Goal: Information Seeking & Learning: Learn about a topic

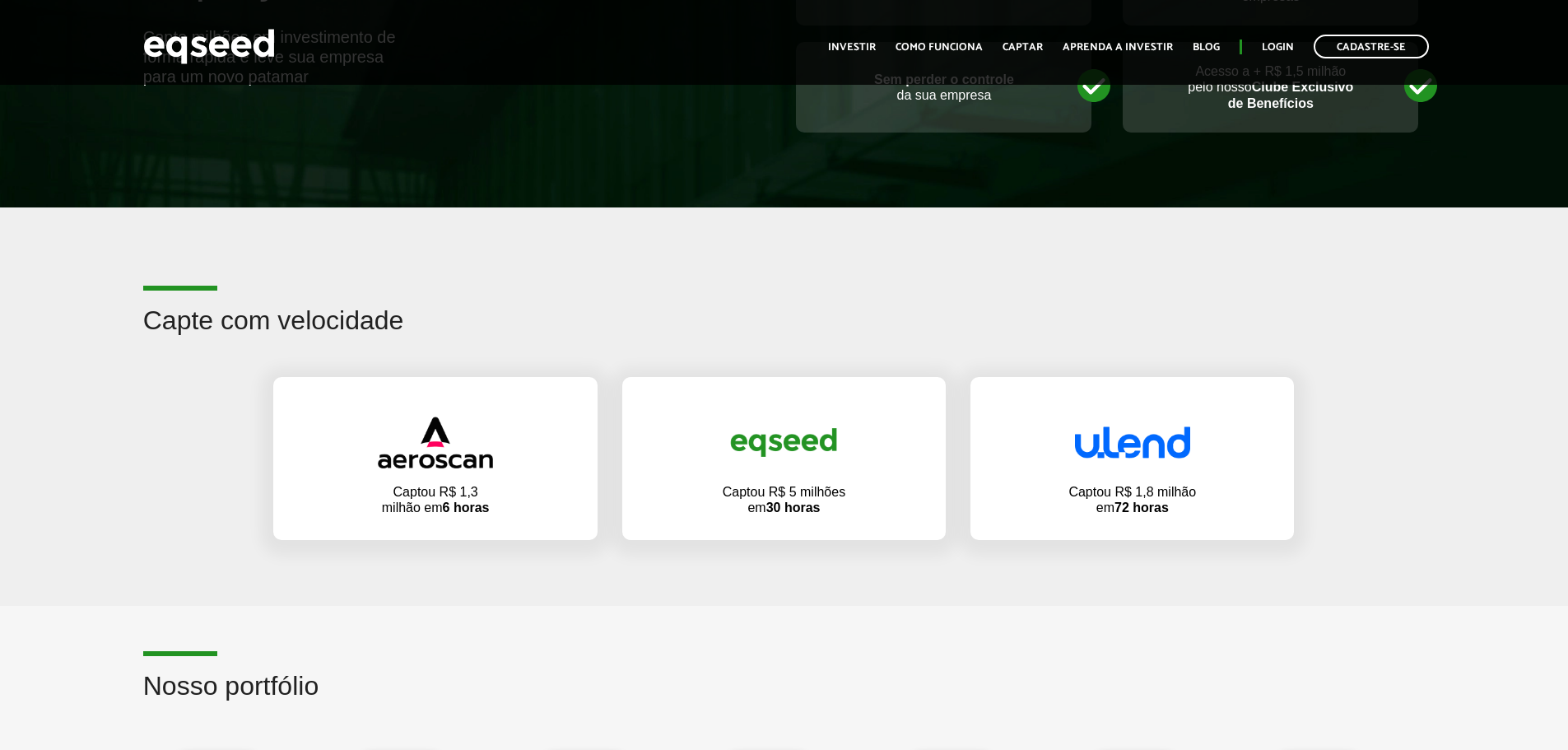
scroll to position [823, 0]
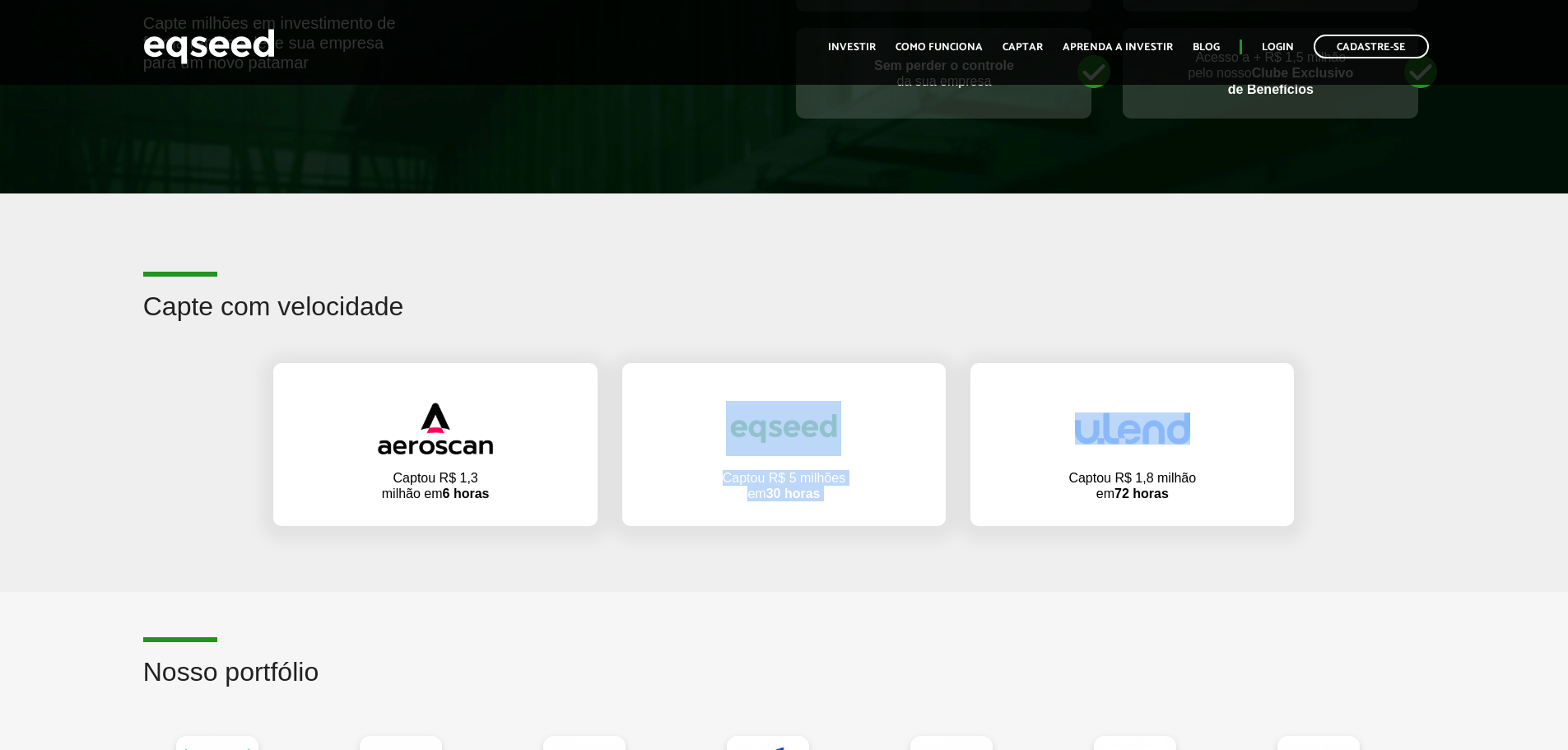
drag, startPoint x: 968, startPoint y: 452, endPoint x: 601, endPoint y: 444, distance: 367.1
click at [620, 444] on div "Captou R$ 1,3 milhão em 6 horas Captou R$ 5 milhões em 30 horas Captou R$ 1,8 m…" at bounding box center [784, 444] width 1045 height 196
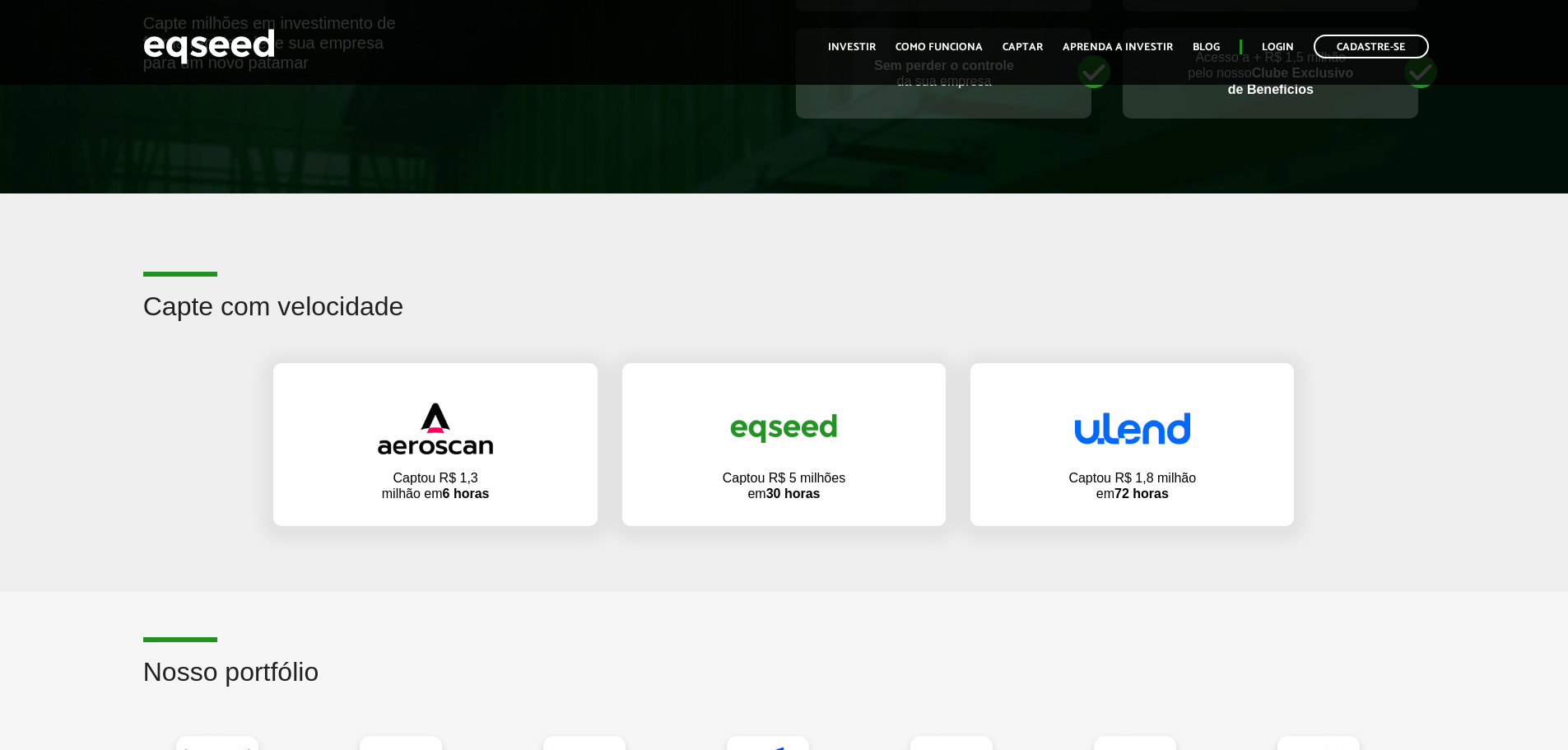
click at [609, 319] on h2 "Capte com velocidade" at bounding box center [784, 319] width 1282 height 54
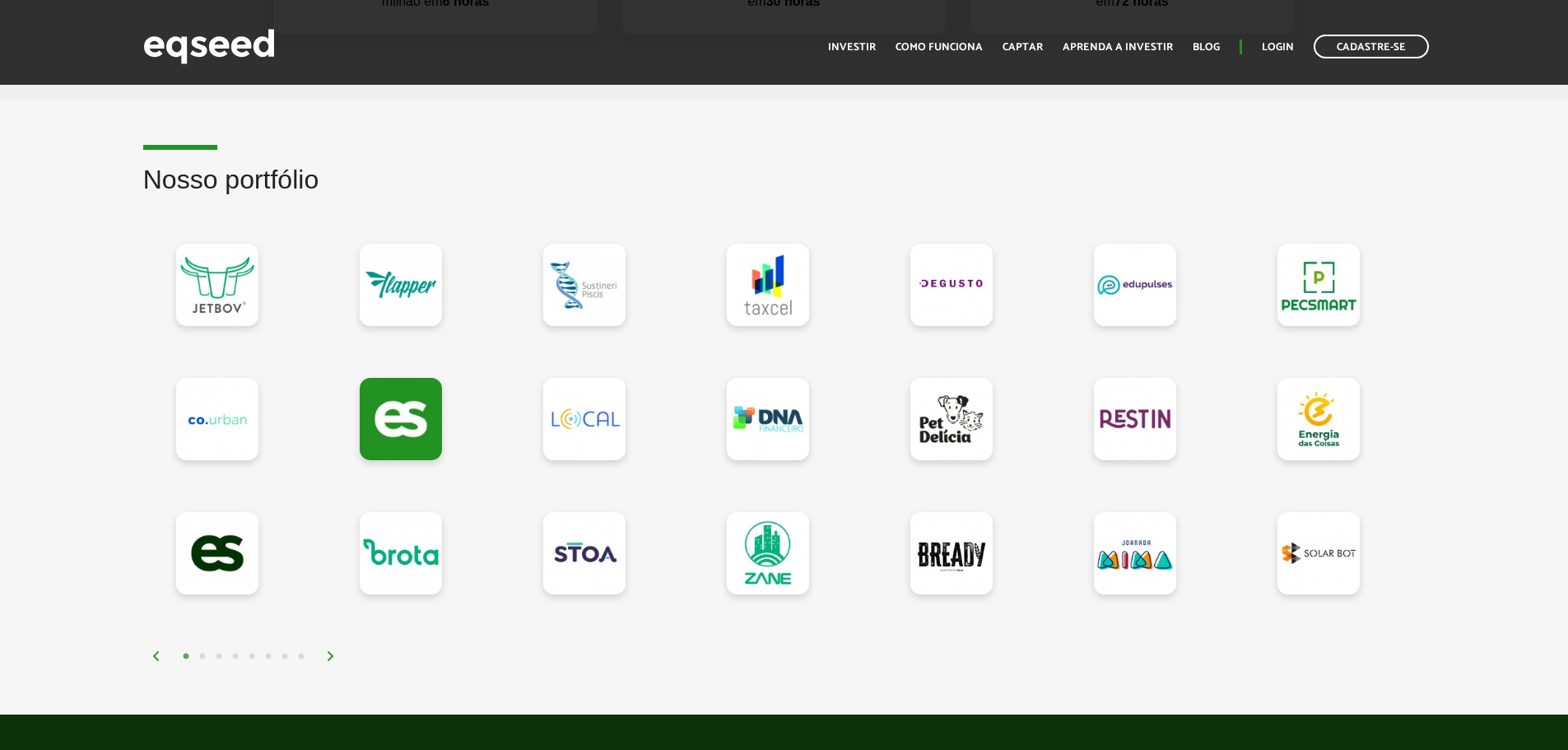
scroll to position [1318, 0]
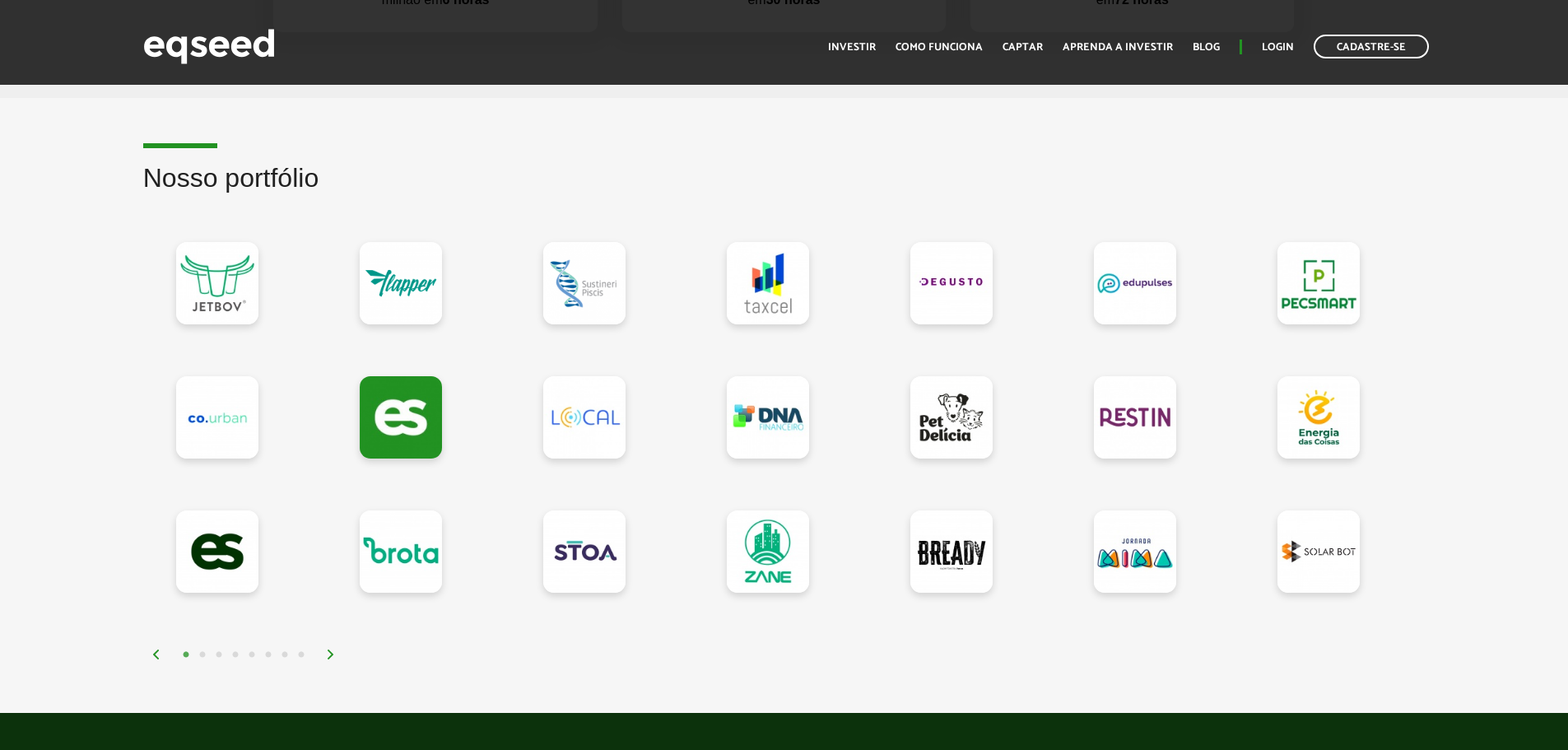
click at [335, 653] on img at bounding box center [331, 654] width 10 height 10
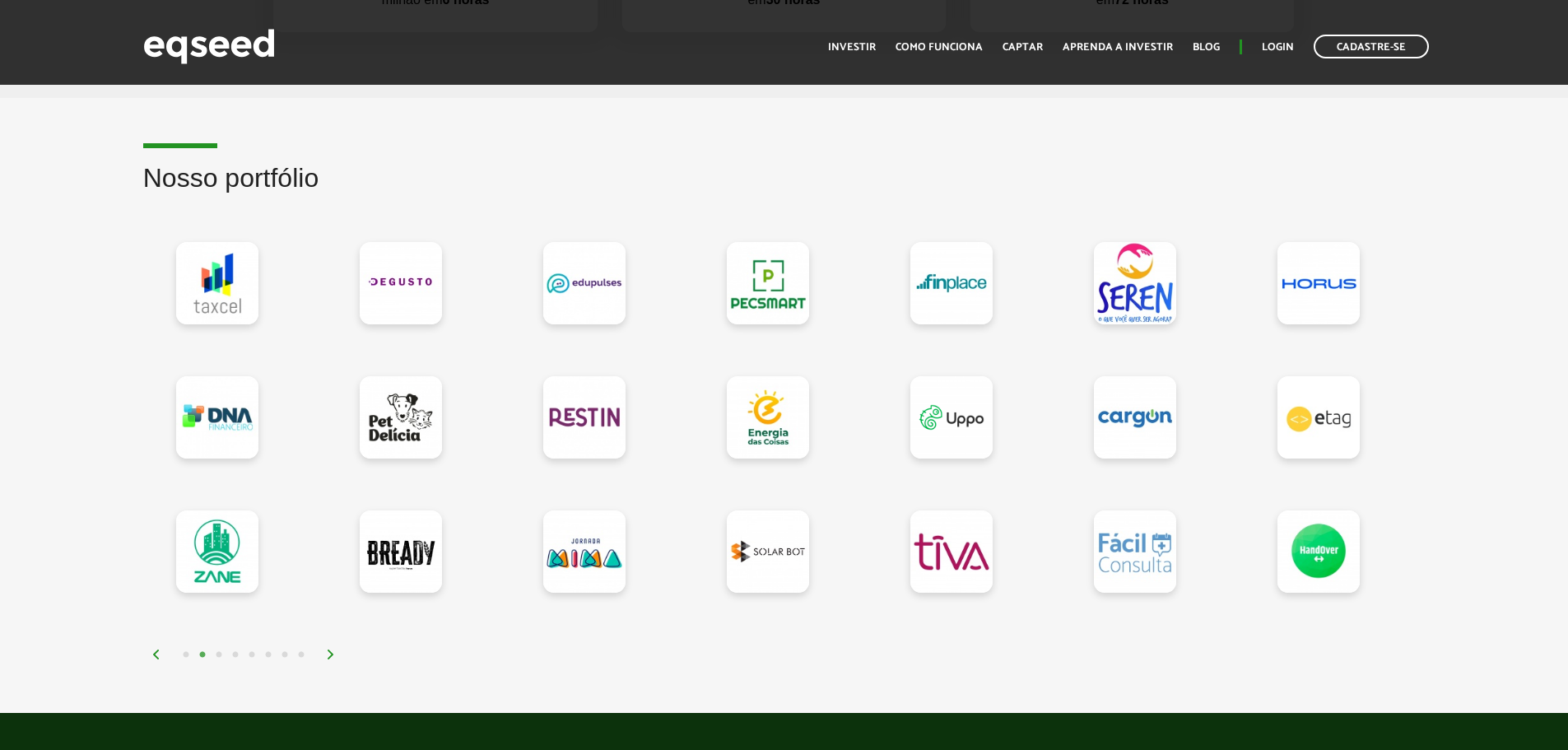
click at [335, 653] on img at bounding box center [331, 654] width 10 height 10
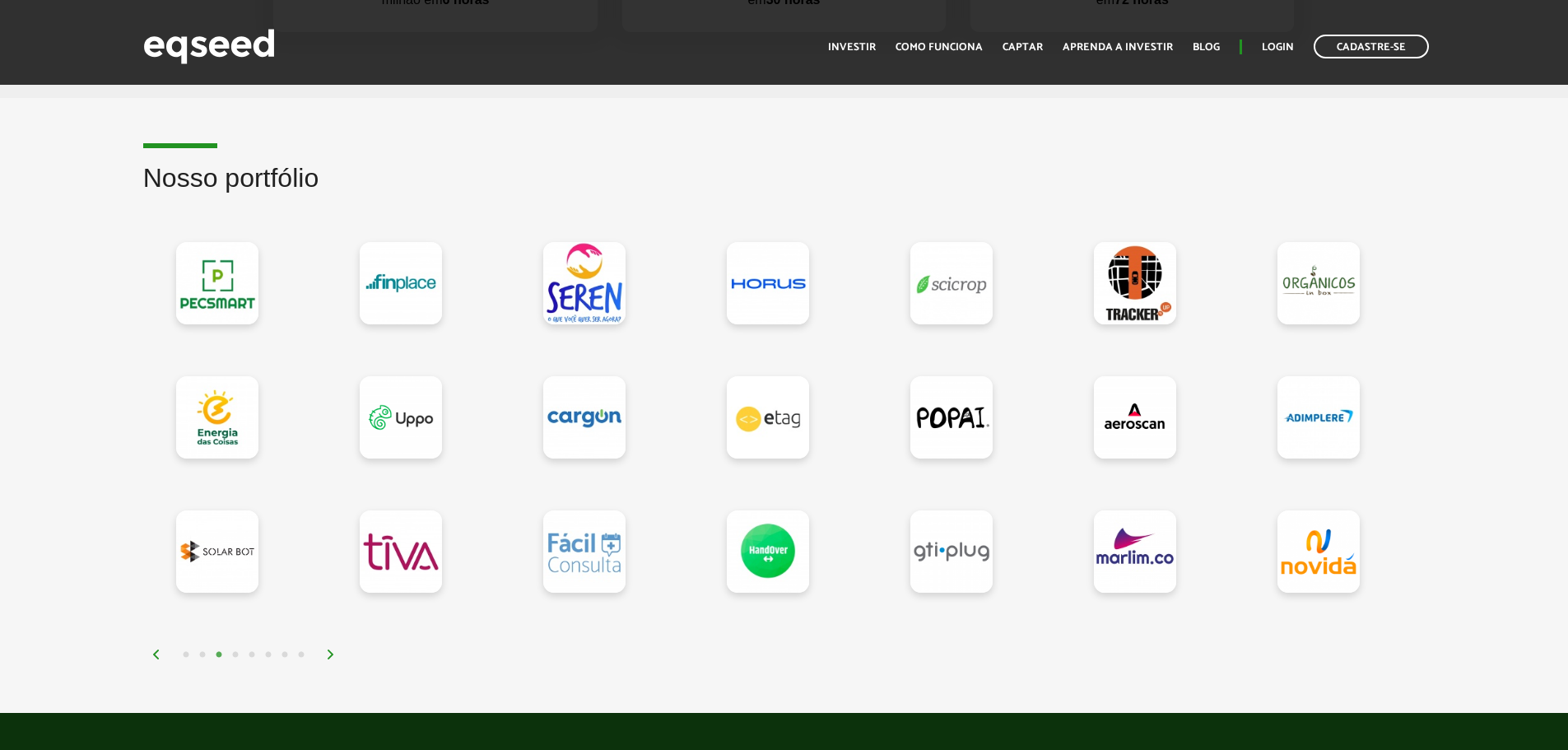
click at [335, 653] on img at bounding box center [331, 654] width 10 height 10
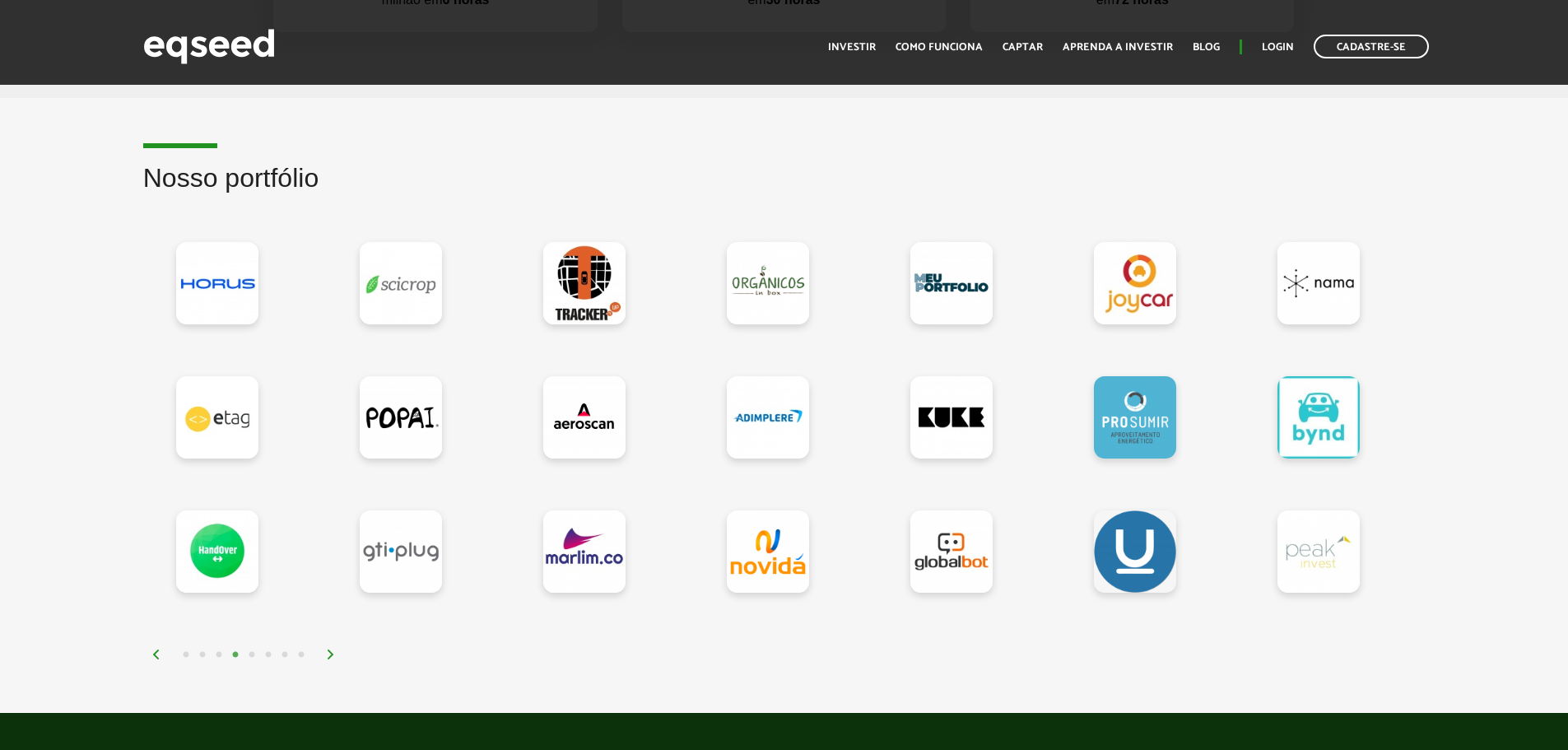
click at [335, 653] on img at bounding box center [331, 654] width 10 height 10
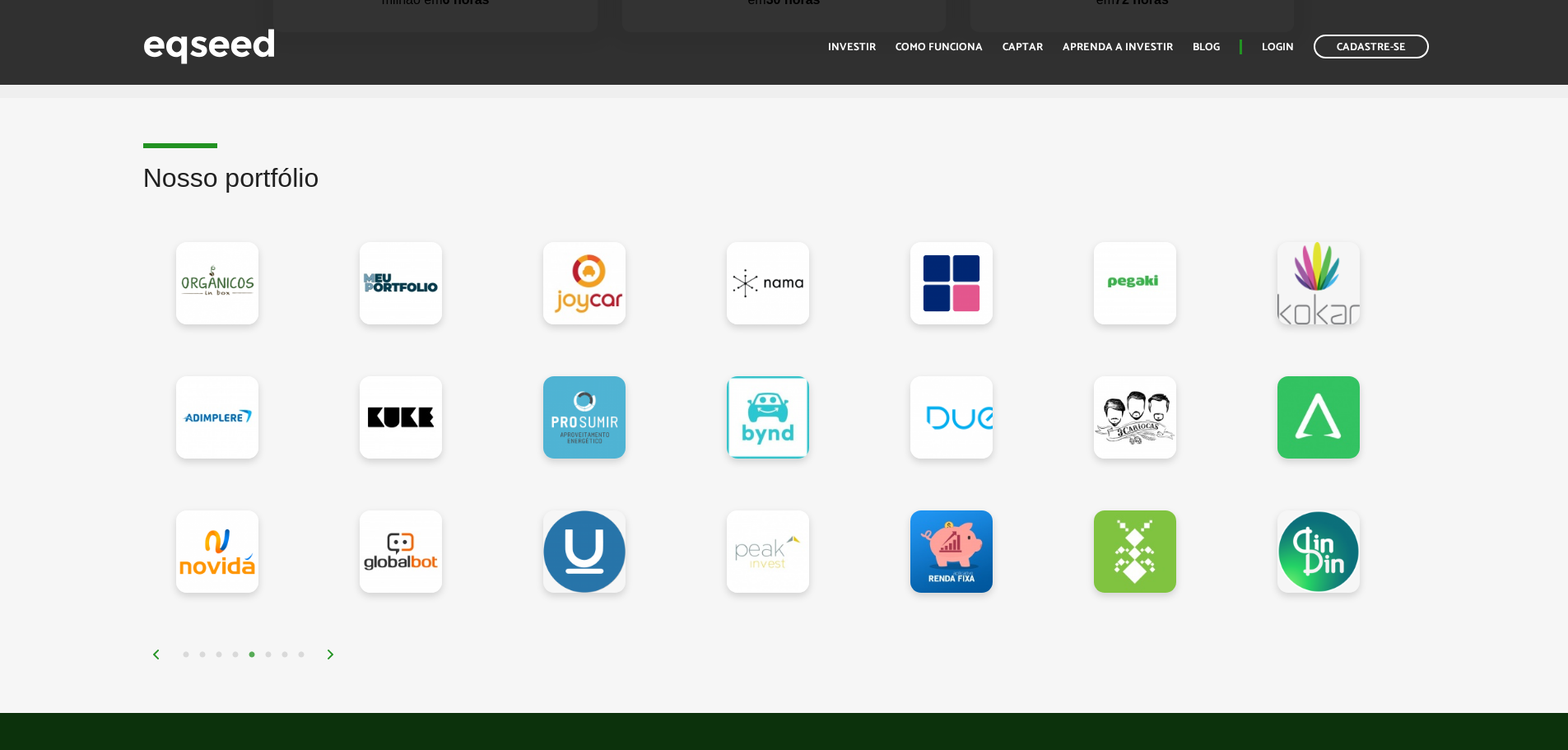
click at [335, 653] on img at bounding box center [331, 654] width 10 height 10
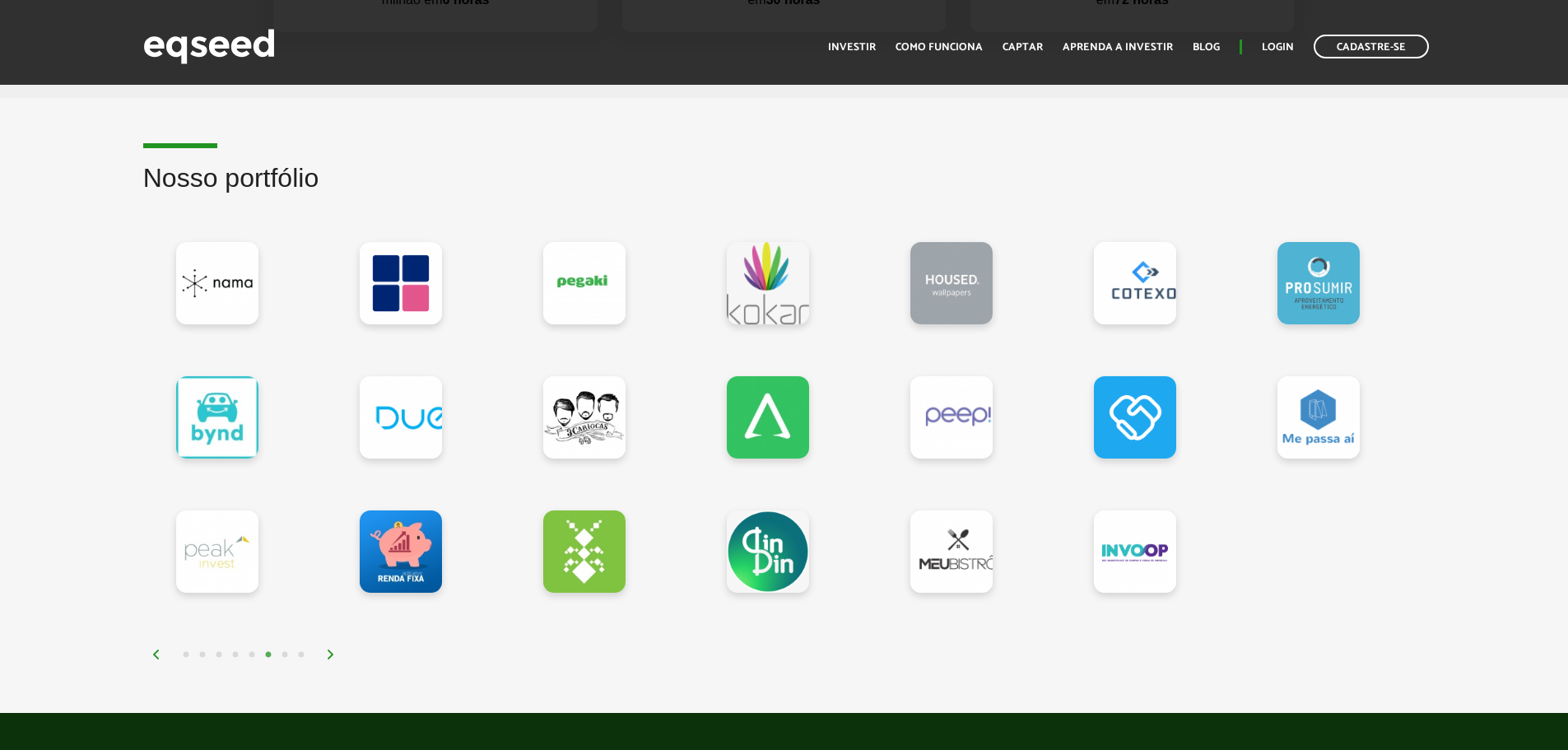
click at [335, 653] on img at bounding box center [331, 654] width 10 height 10
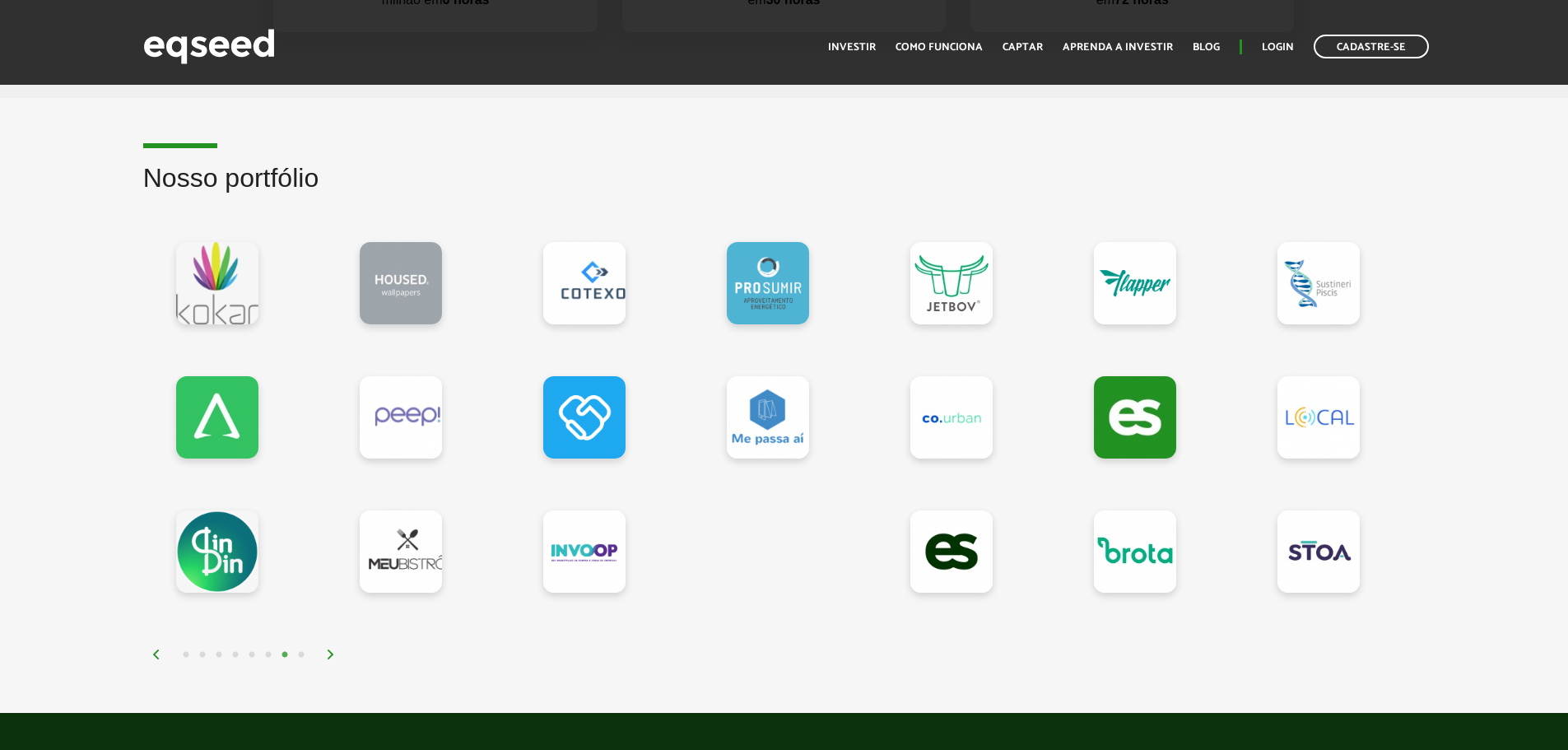
click at [335, 653] on img at bounding box center [331, 654] width 10 height 10
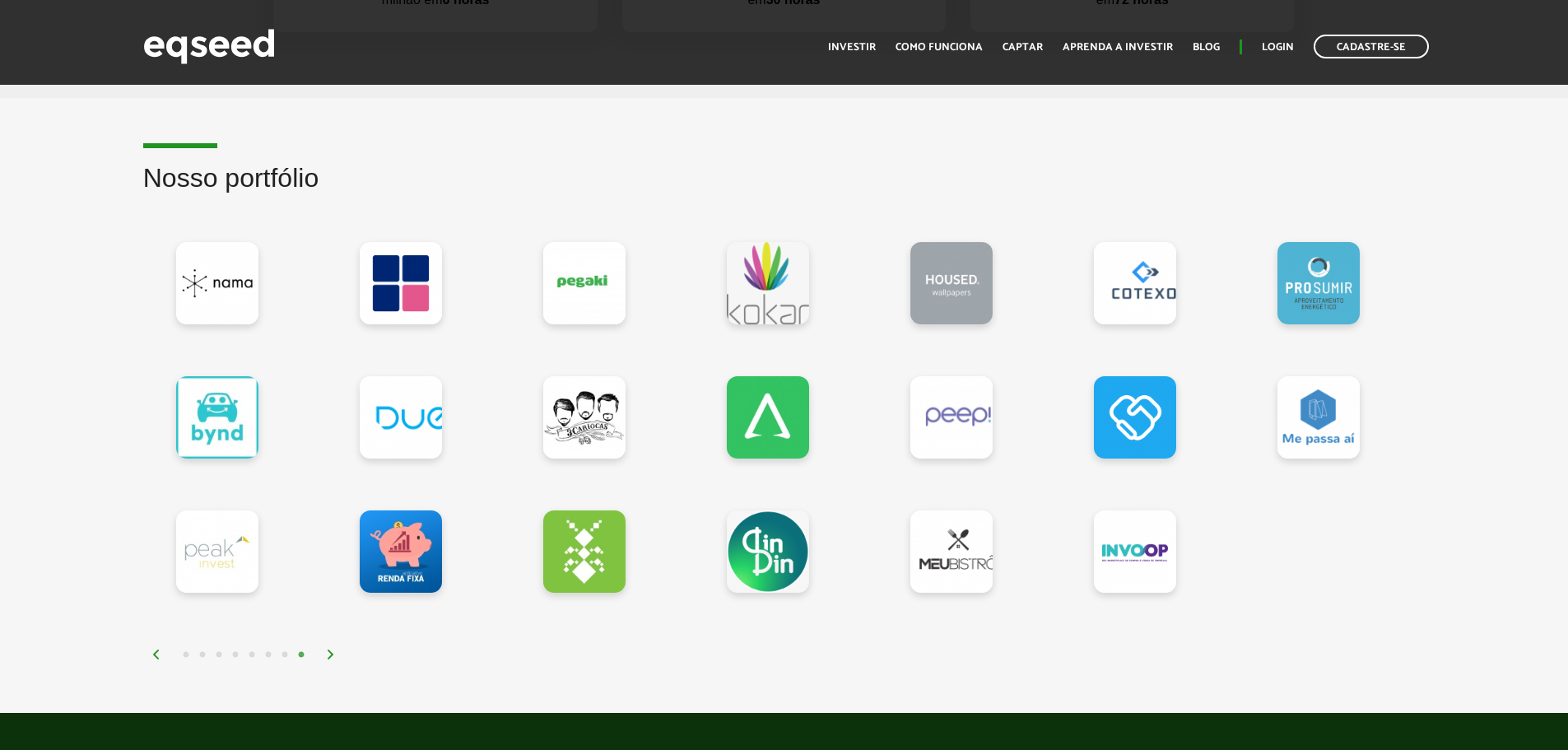
click at [335, 653] on img at bounding box center [331, 654] width 10 height 10
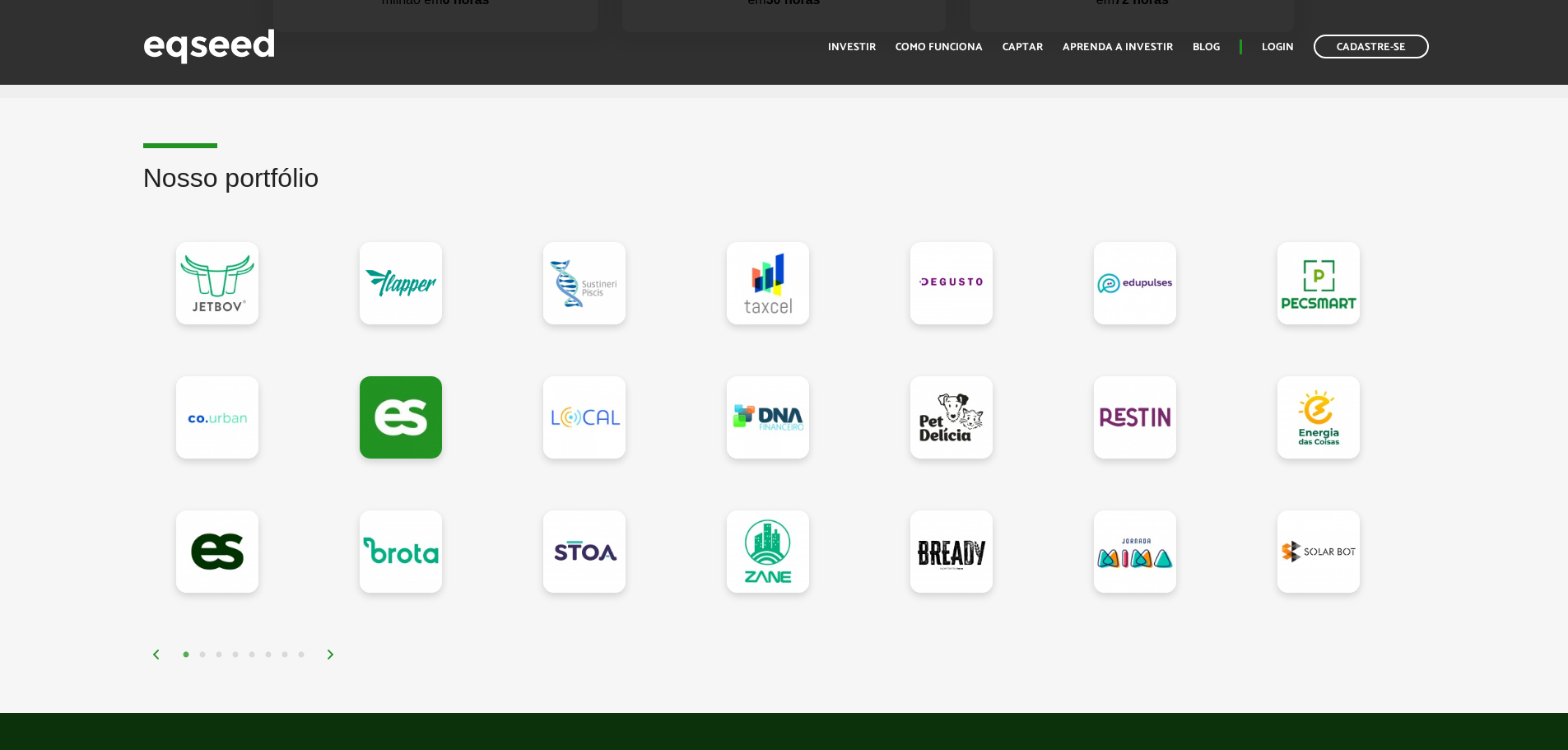
click at [335, 653] on img at bounding box center [331, 654] width 10 height 10
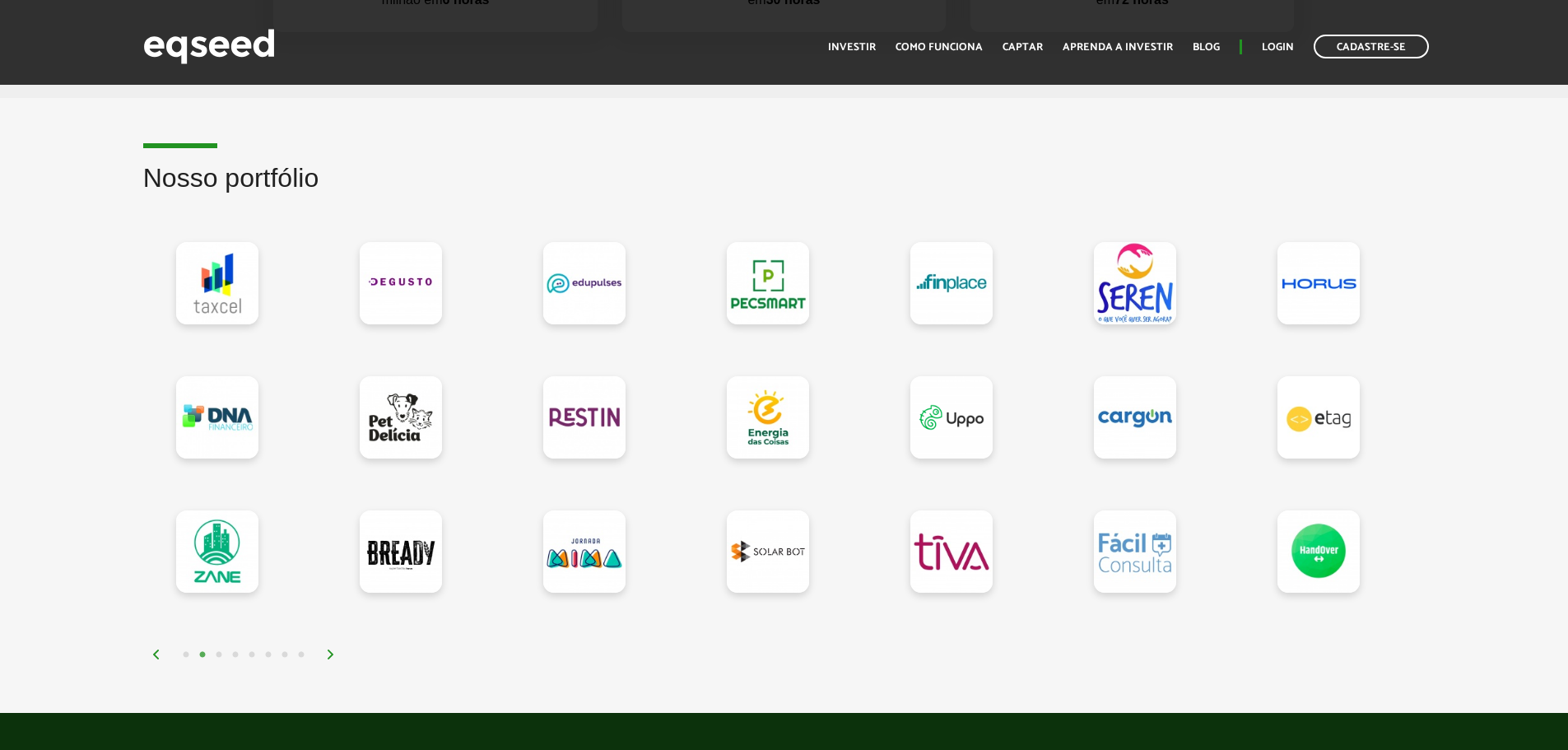
click at [335, 653] on img at bounding box center [331, 654] width 10 height 10
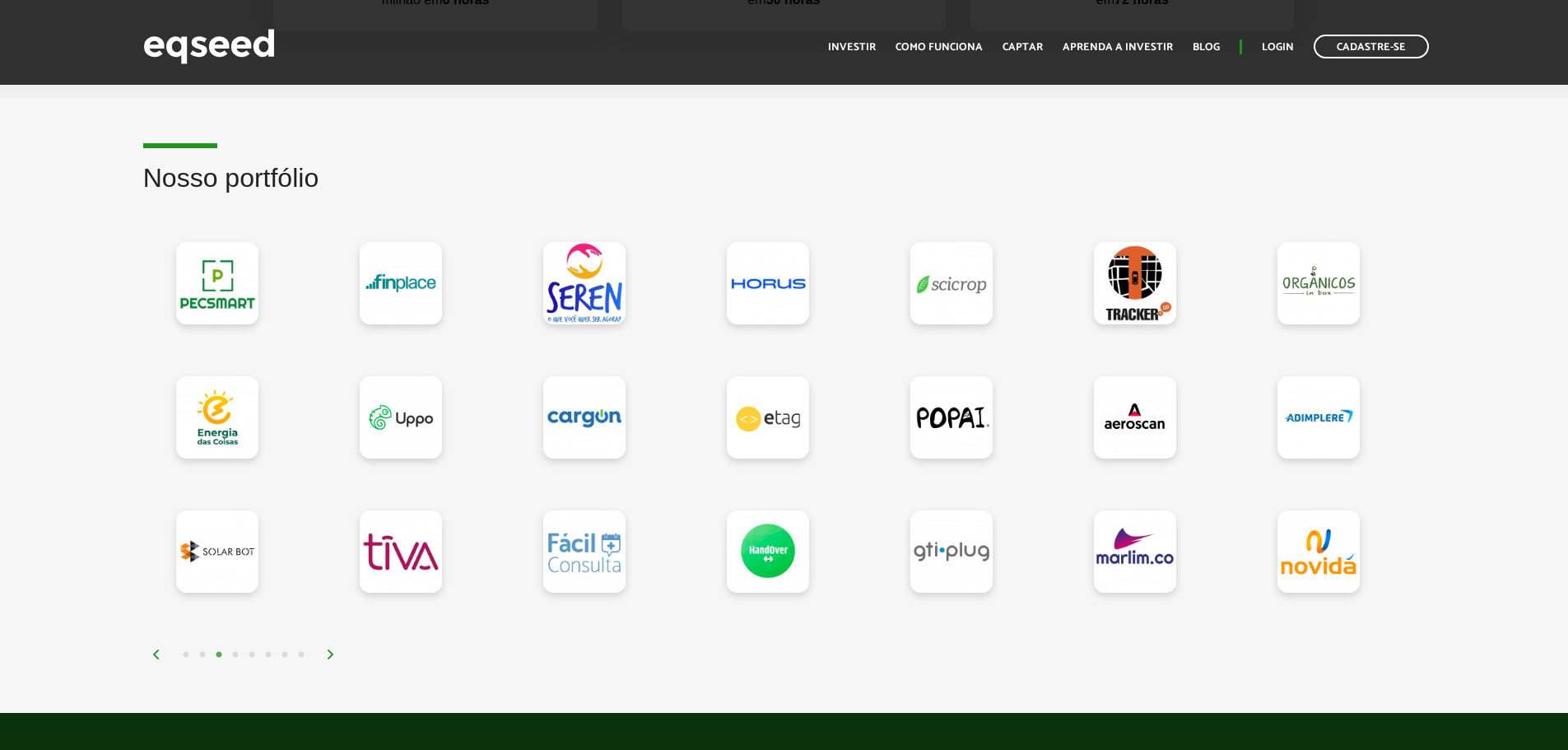
click at [335, 653] on img at bounding box center [331, 654] width 10 height 10
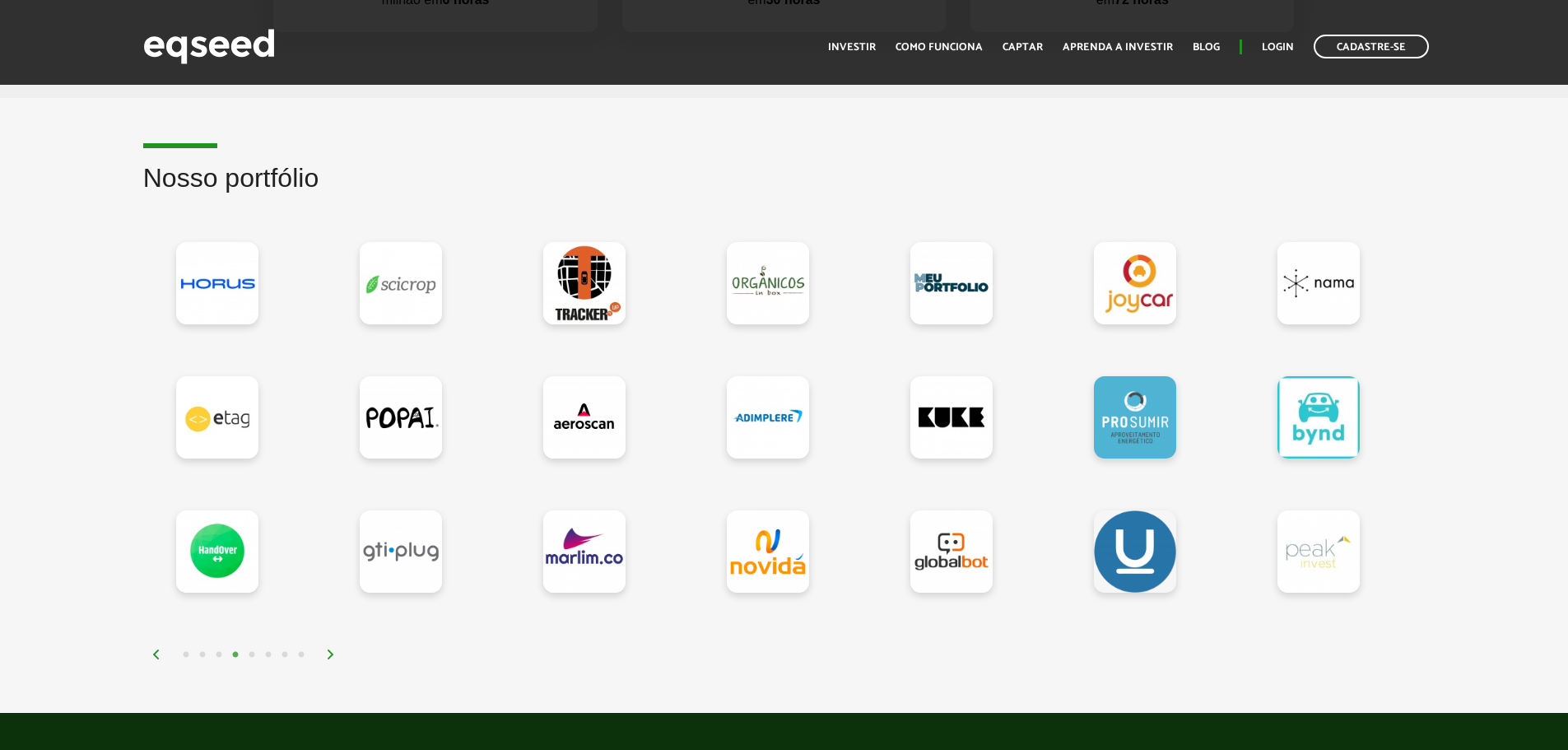
click at [335, 653] on img at bounding box center [331, 654] width 10 height 10
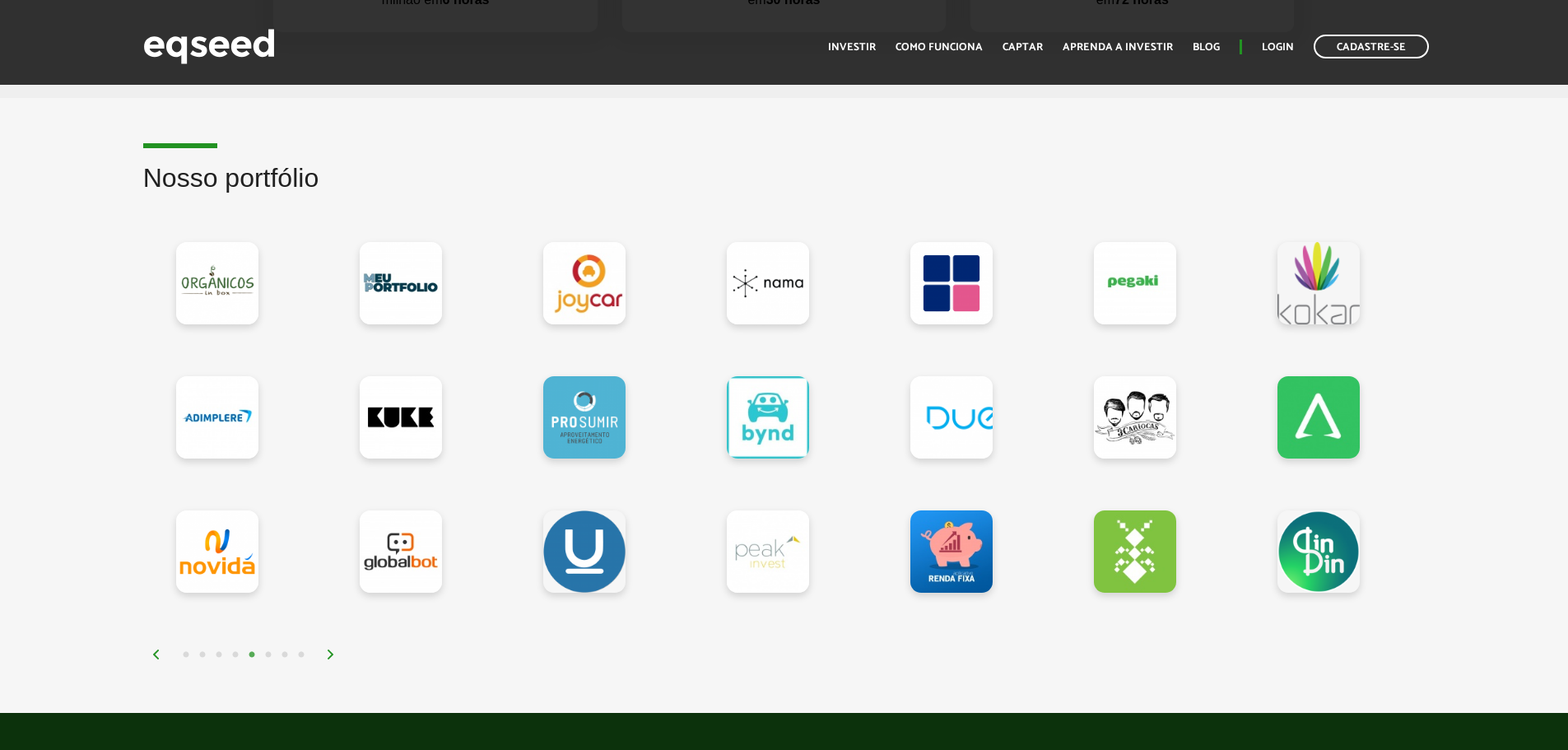
click at [335, 653] on img at bounding box center [331, 654] width 10 height 10
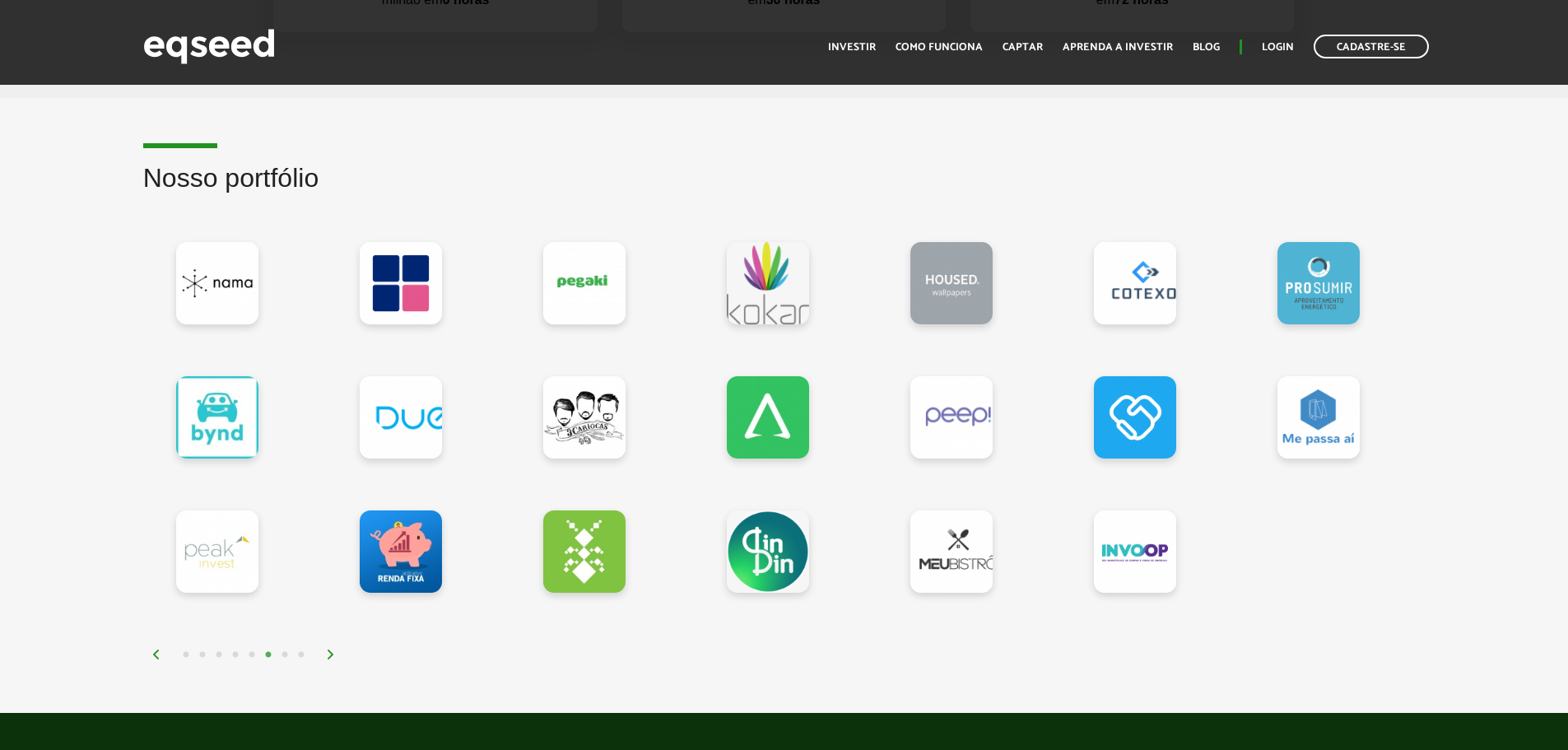
click at [329, 655] on img at bounding box center [331, 654] width 10 height 10
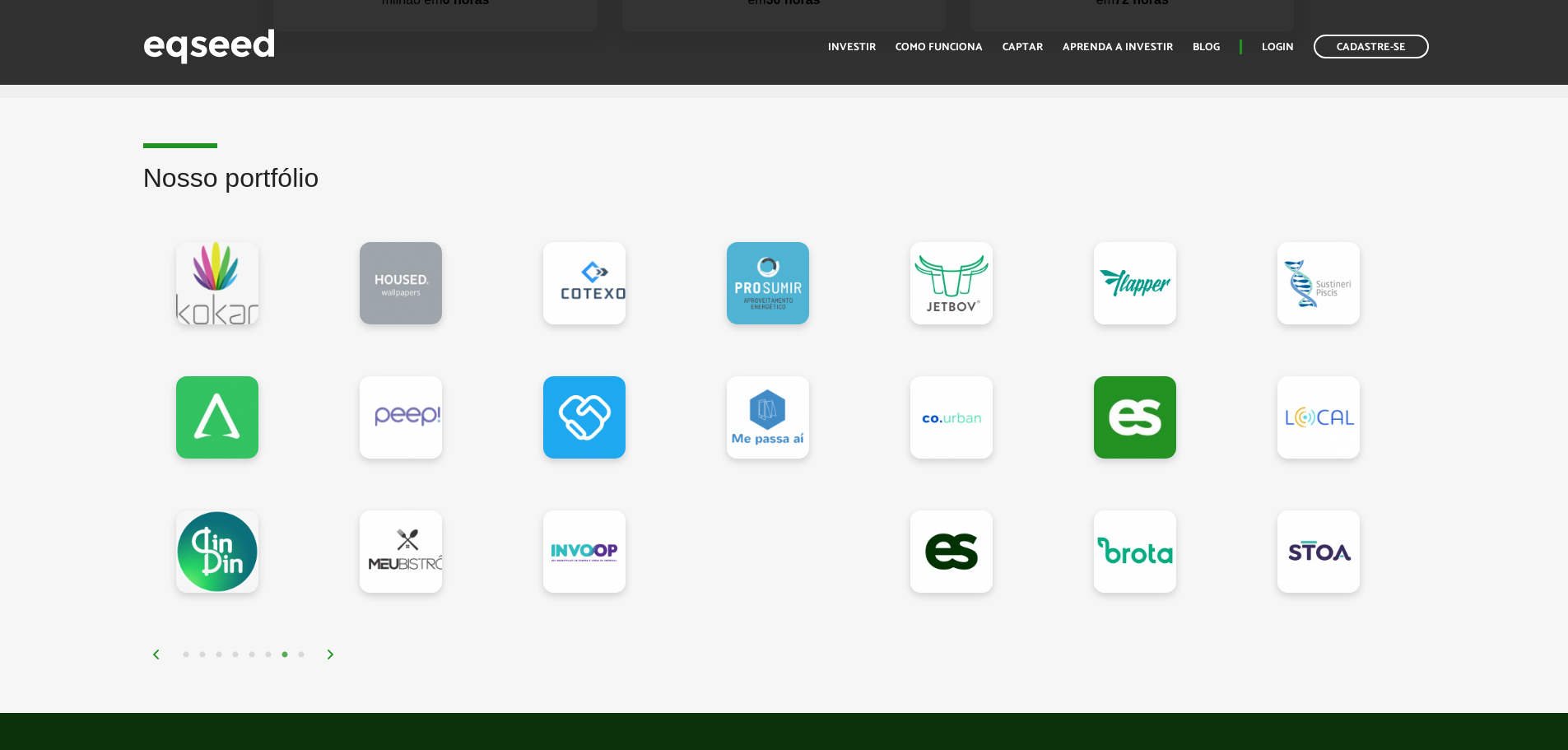
click at [329, 655] on img at bounding box center [331, 654] width 10 height 10
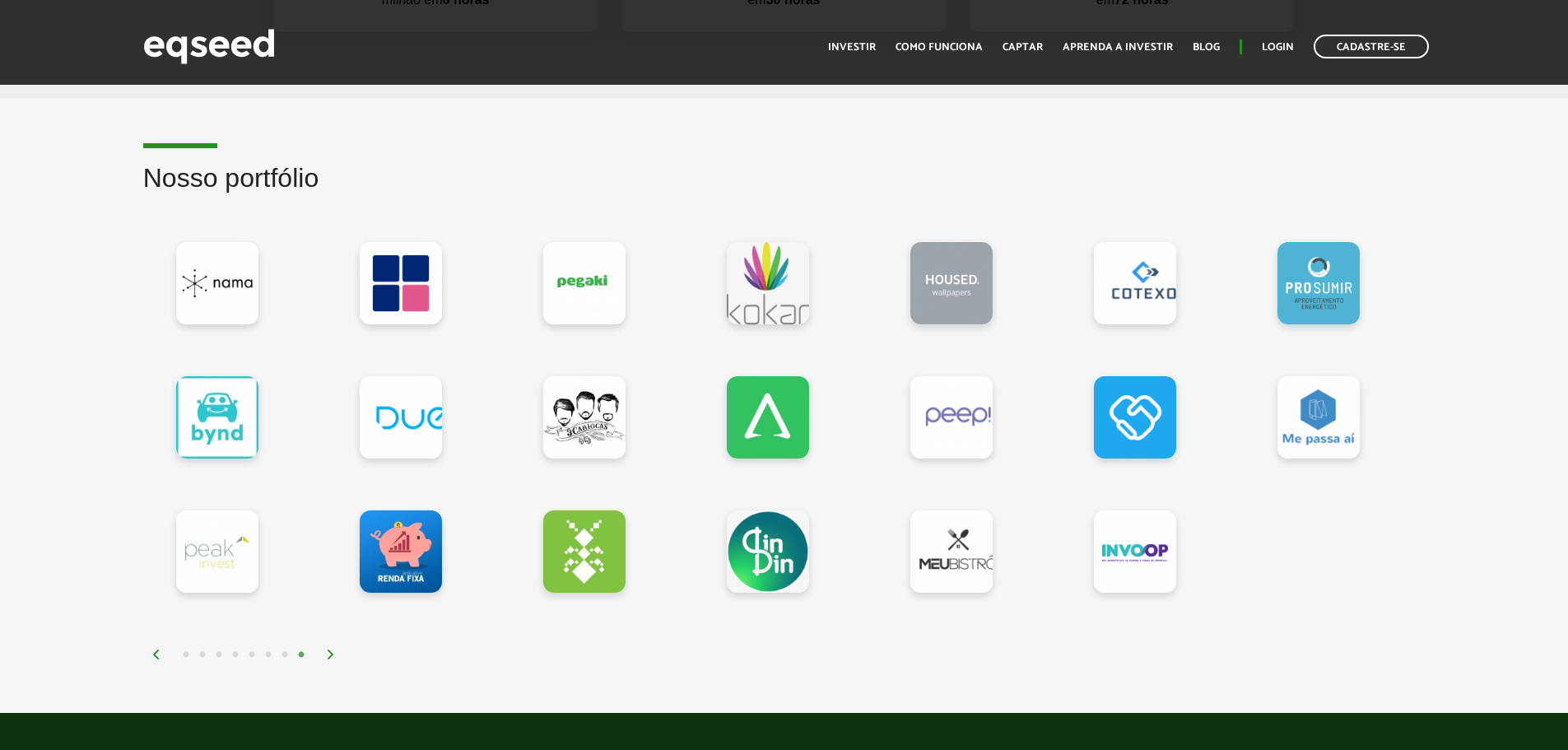
click at [329, 655] on img at bounding box center [331, 654] width 10 height 10
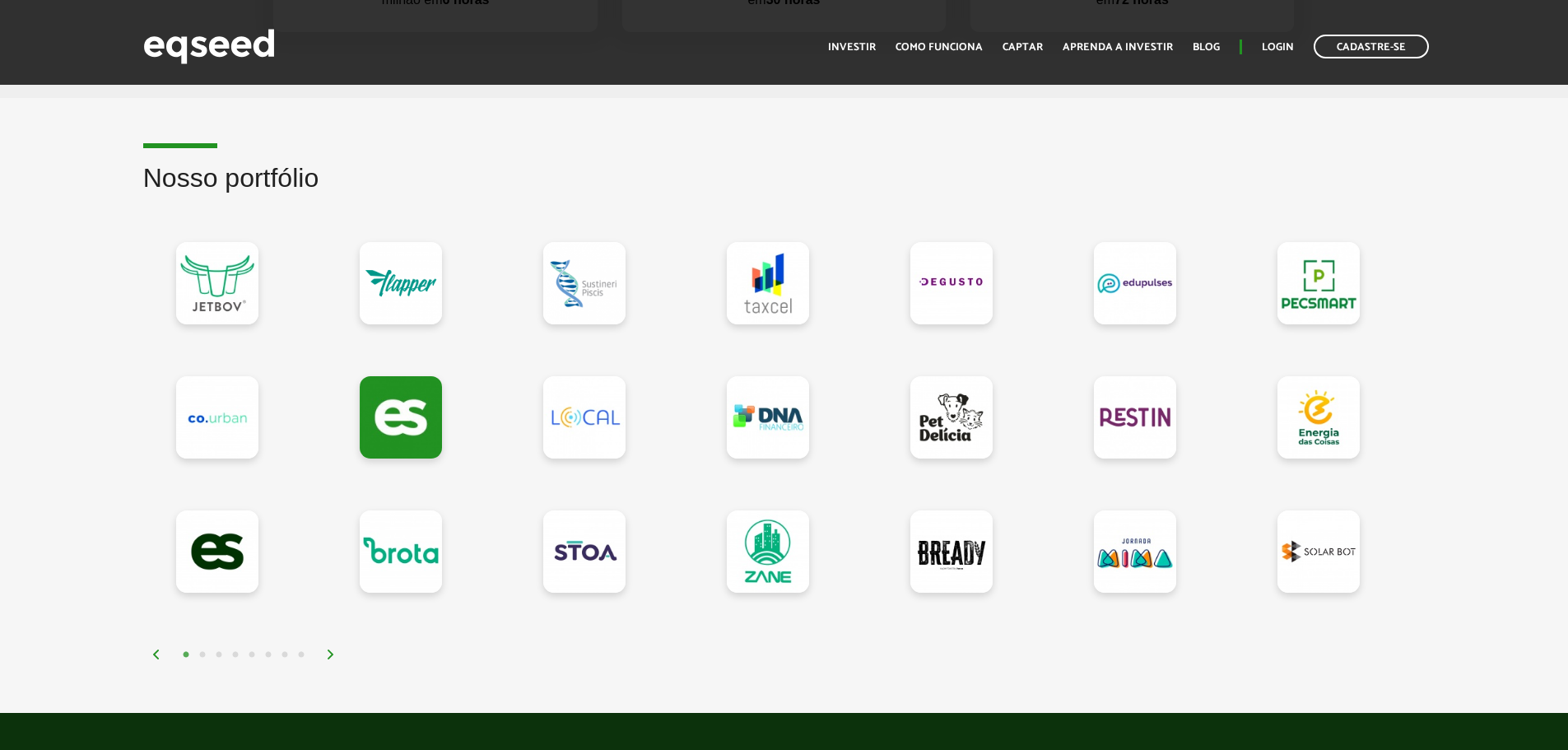
click at [329, 655] on img at bounding box center [331, 654] width 10 height 10
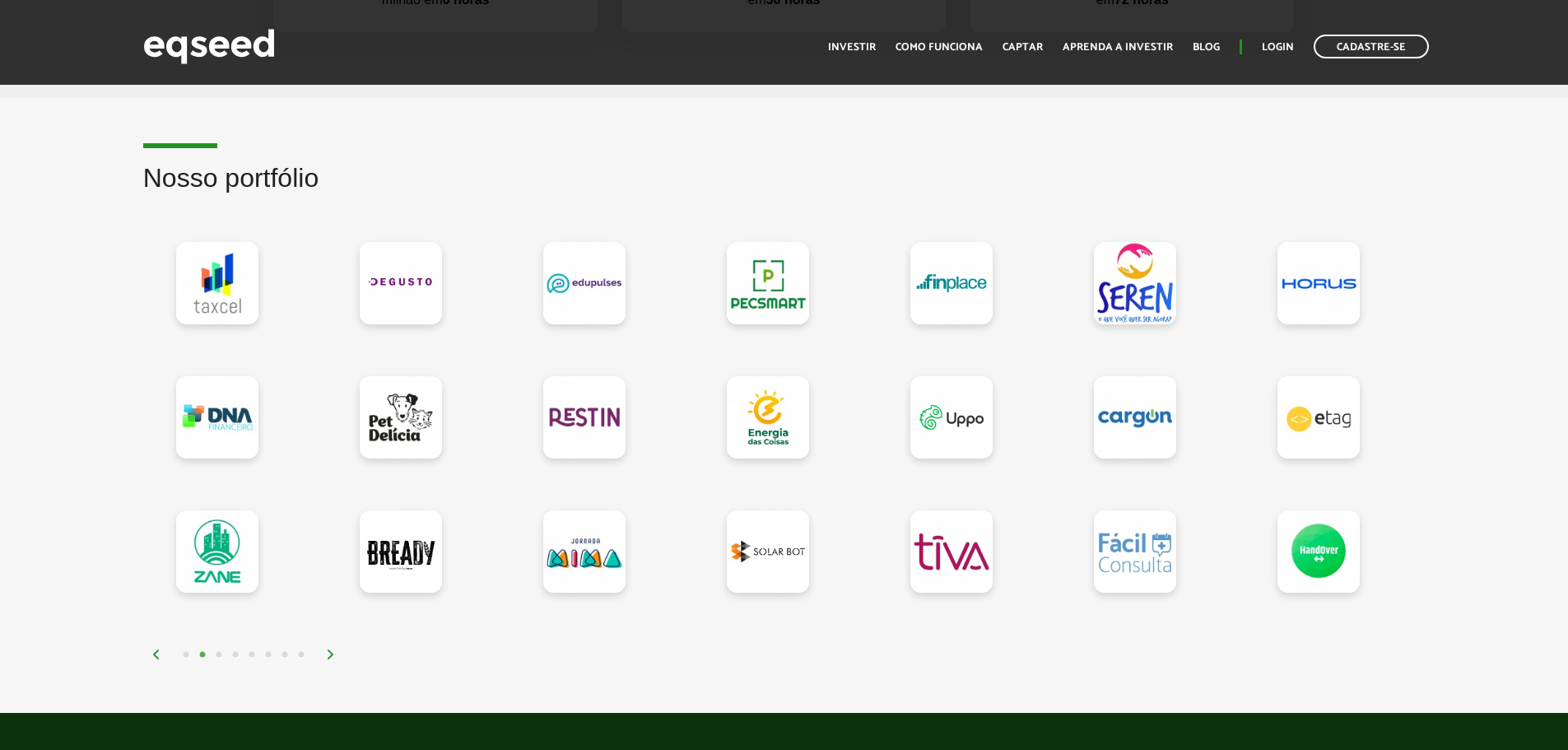
click at [329, 655] on img at bounding box center [331, 654] width 10 height 10
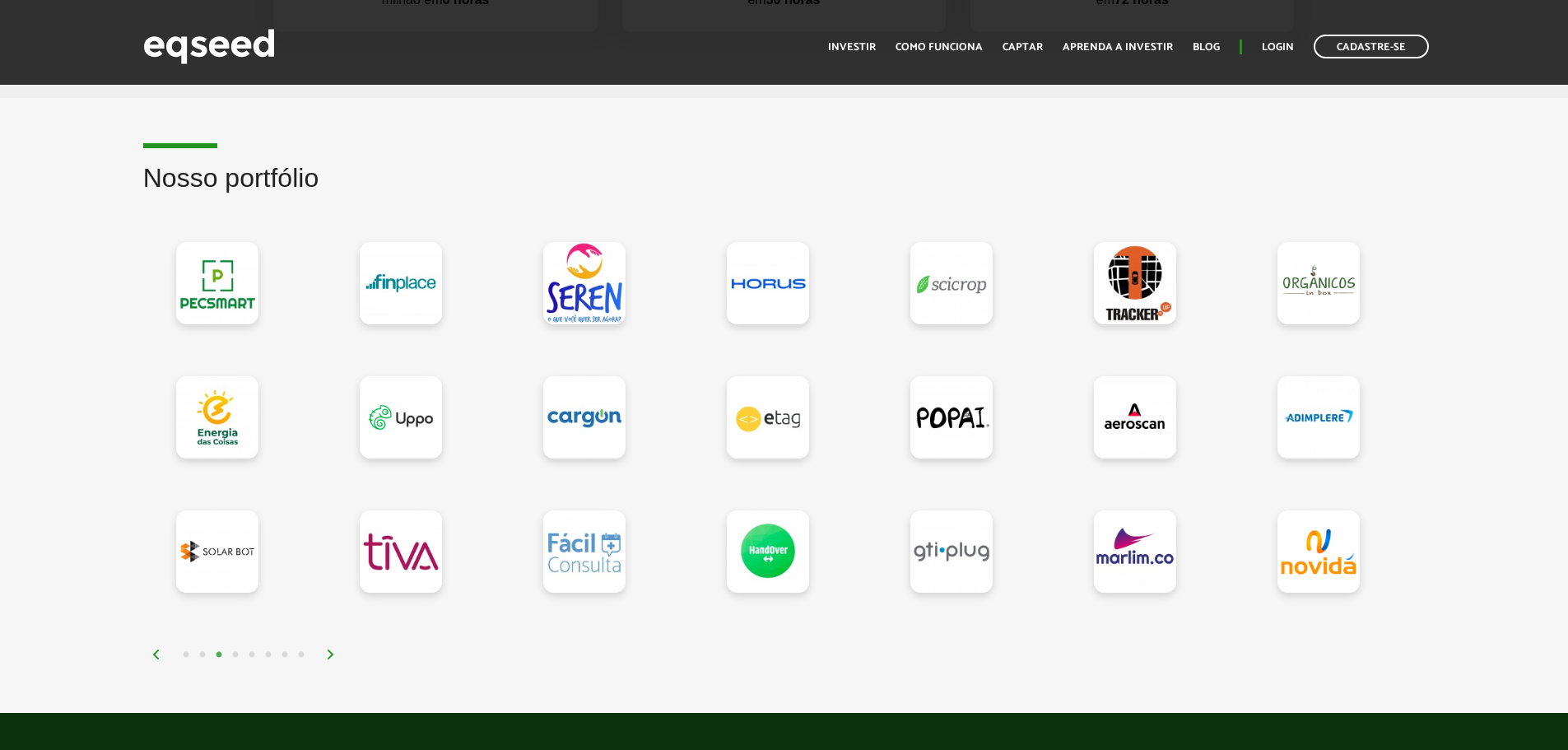
click at [330, 652] on img at bounding box center [331, 654] width 10 height 10
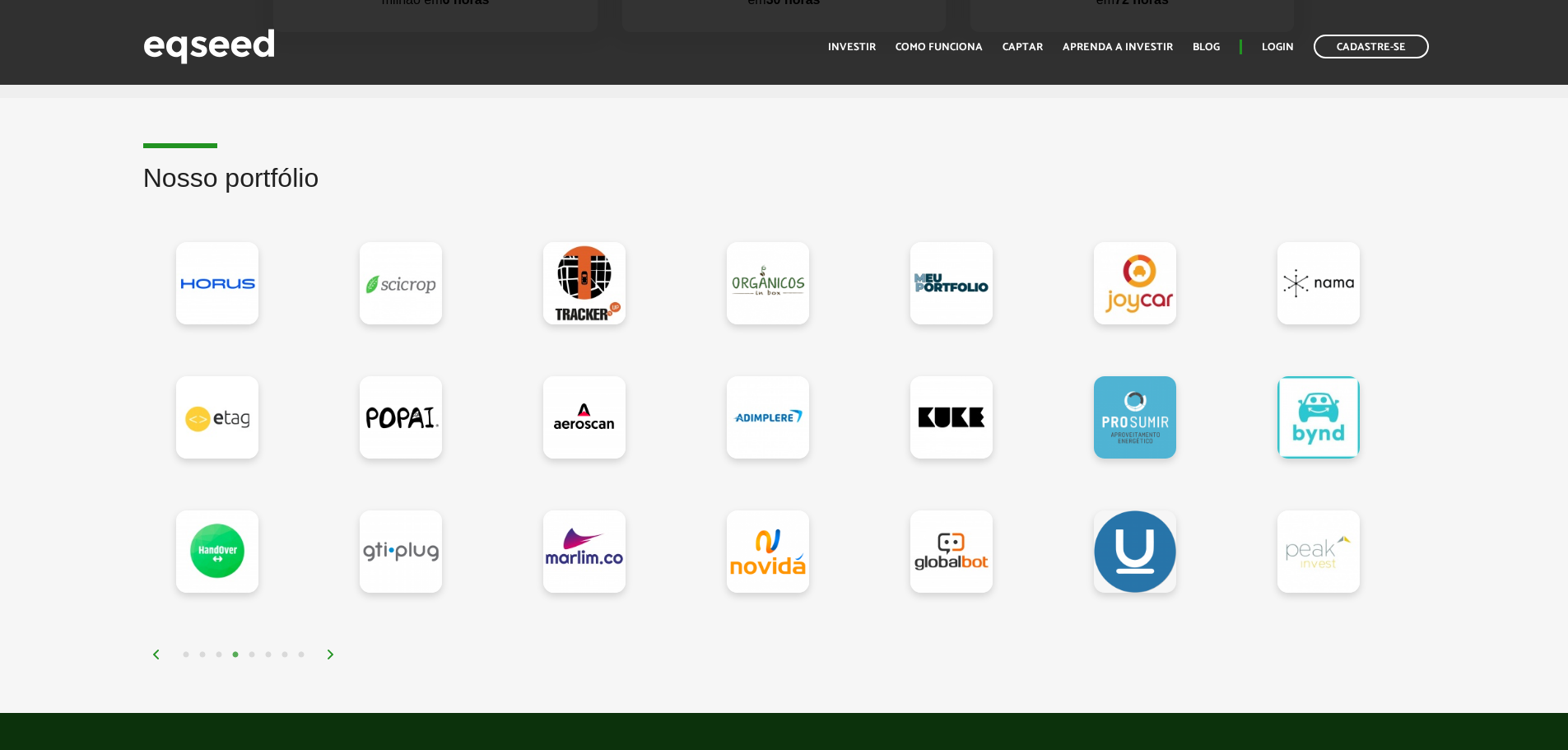
click at [331, 650] on img at bounding box center [331, 654] width 10 height 10
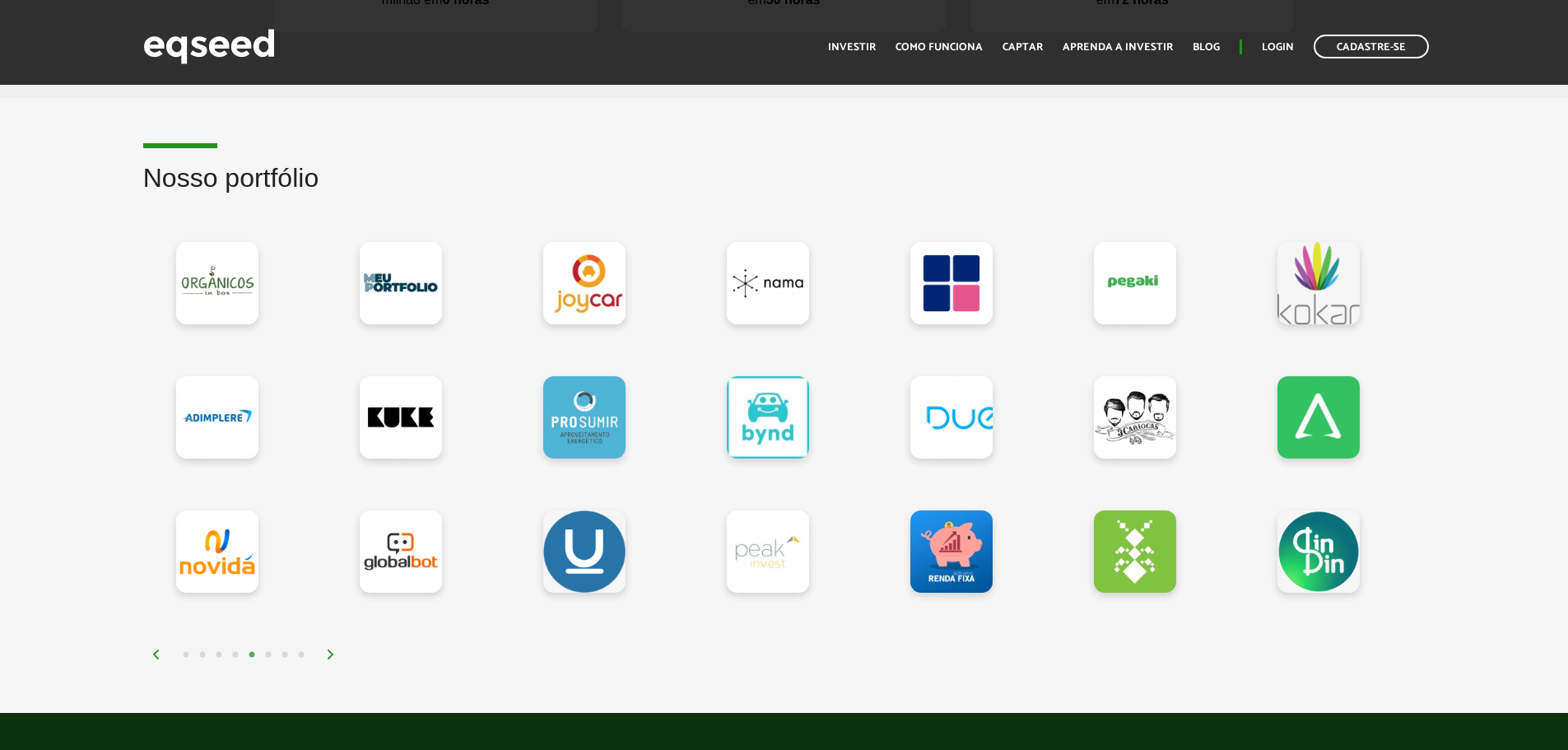
click at [331, 650] on img at bounding box center [331, 654] width 10 height 10
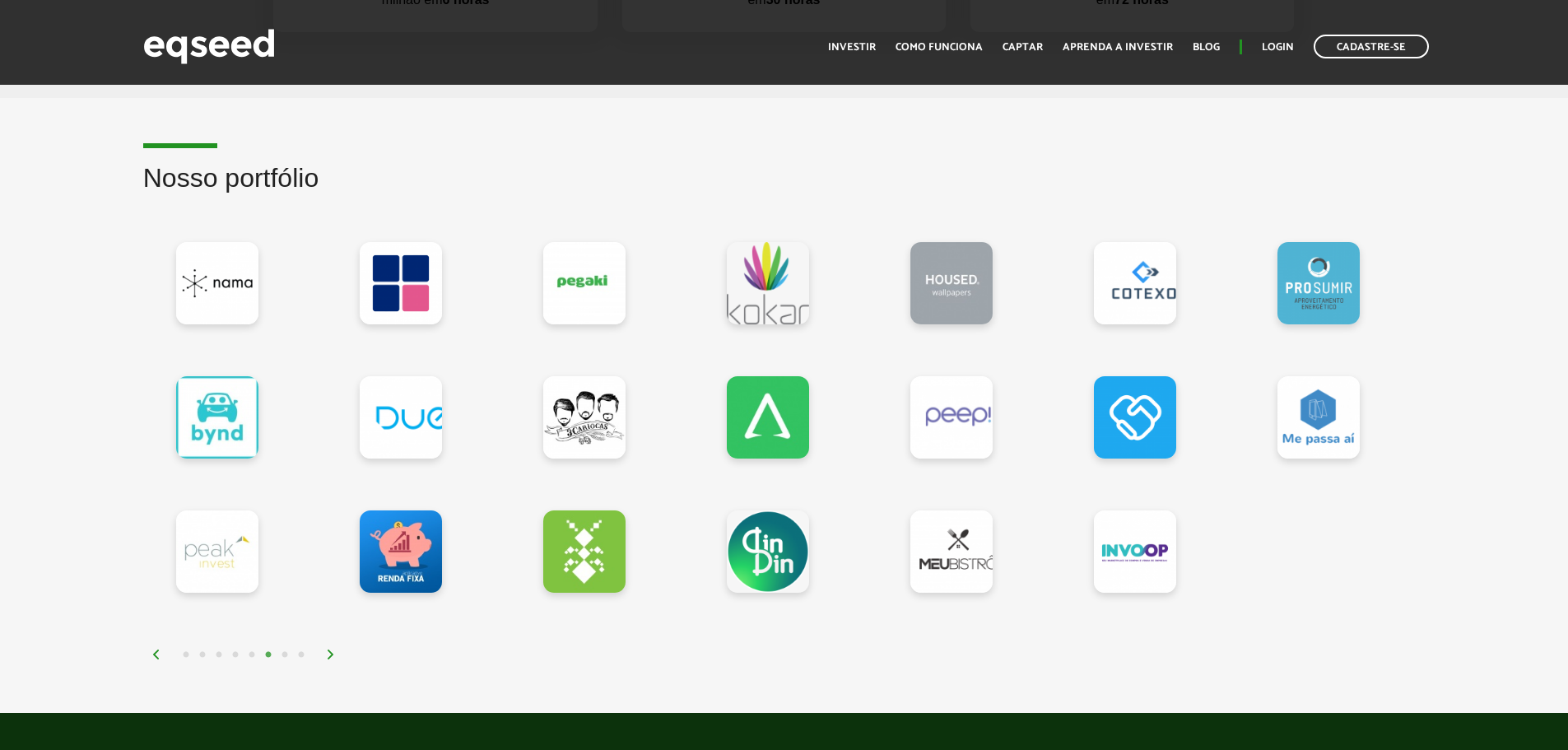
click at [331, 650] on img at bounding box center [331, 654] width 10 height 10
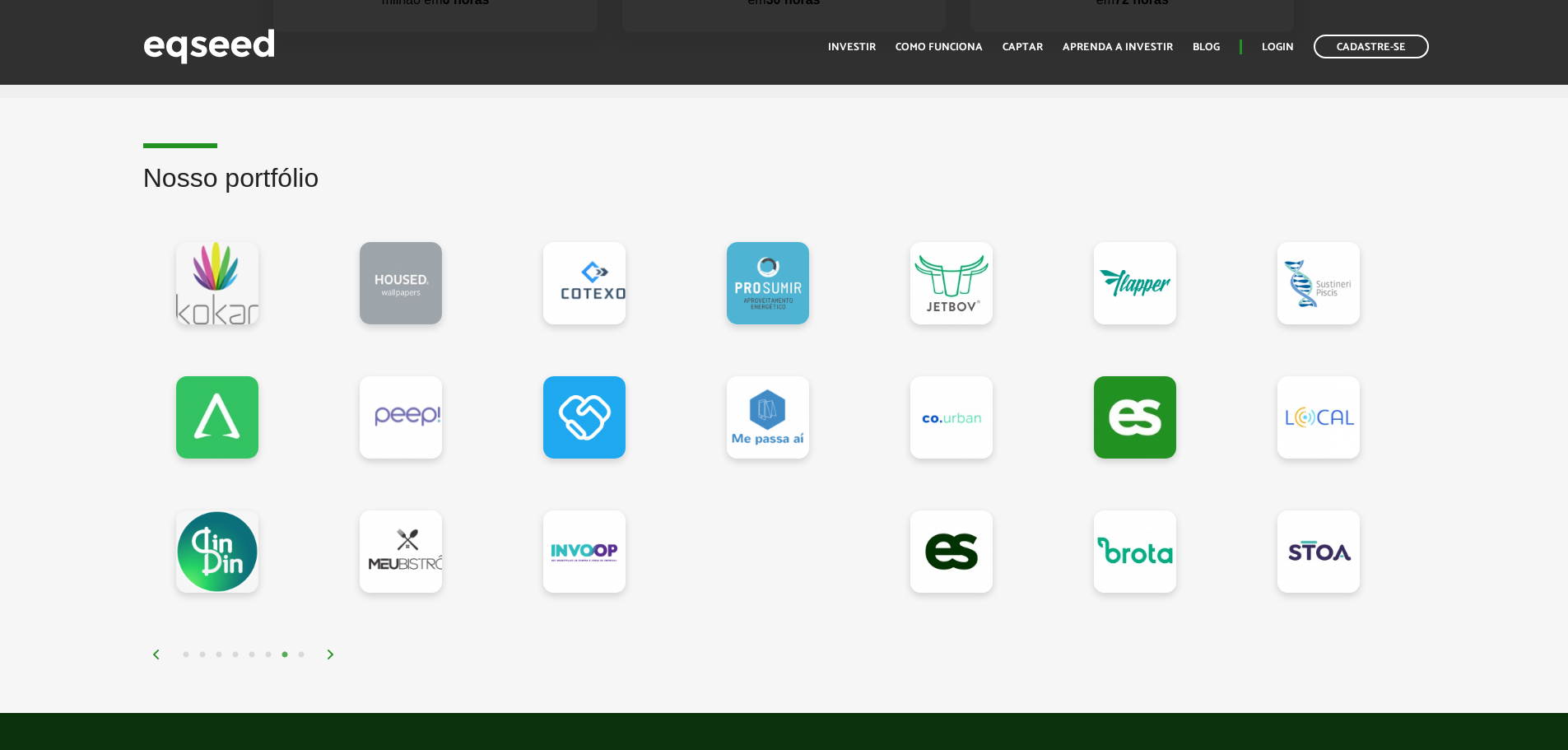
click at [331, 650] on img at bounding box center [331, 654] width 10 height 10
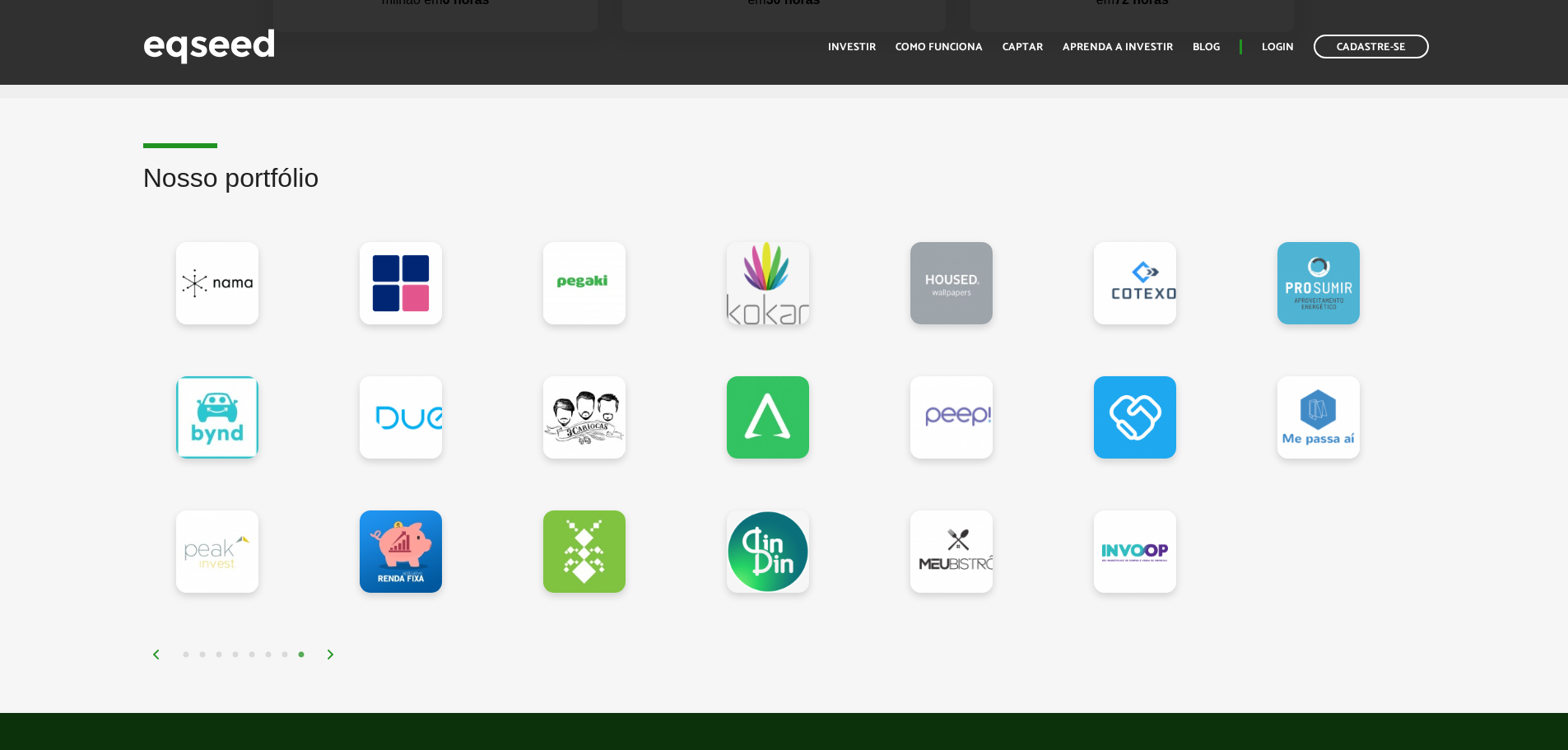
click at [331, 650] on img at bounding box center [331, 654] width 10 height 10
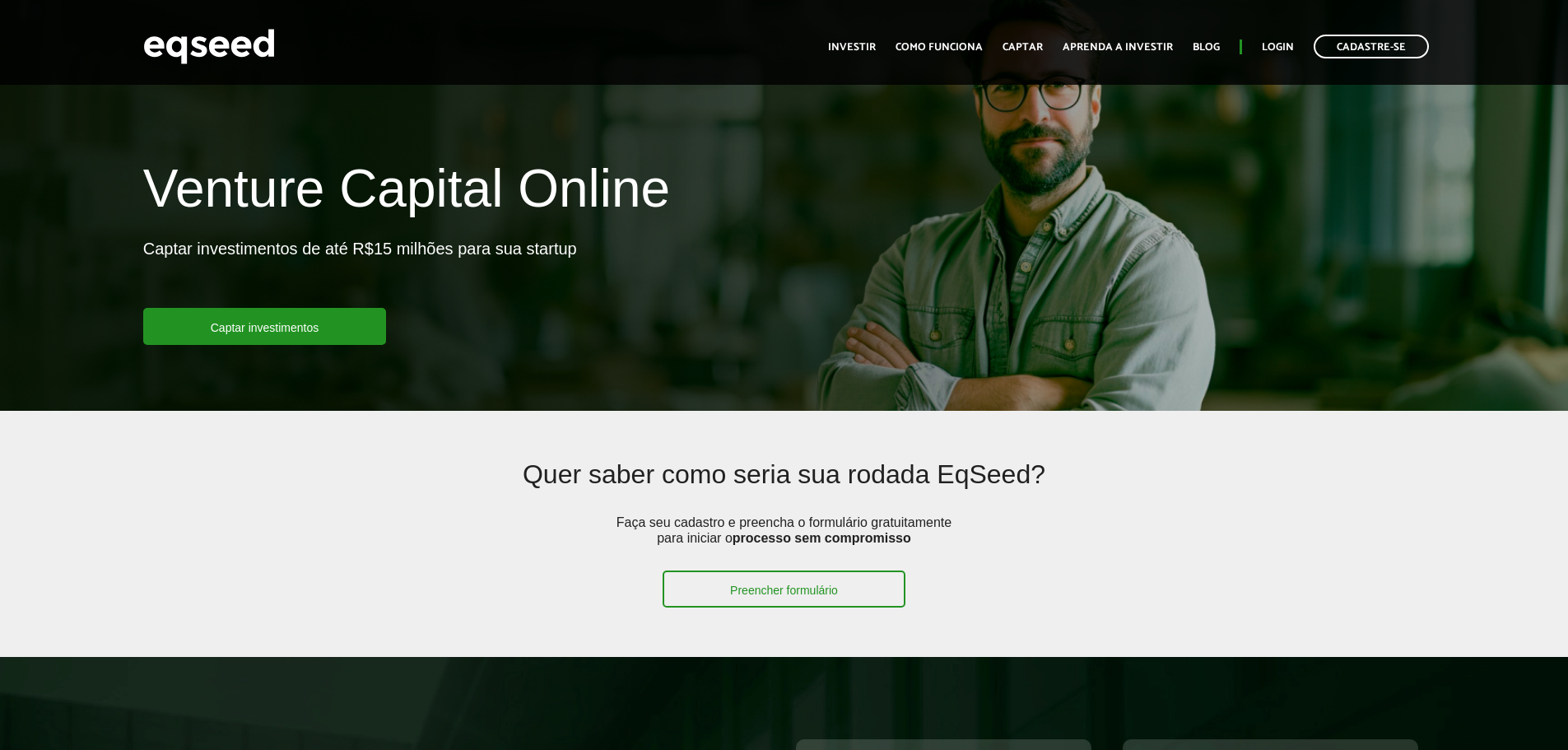
scroll to position [0, 0]
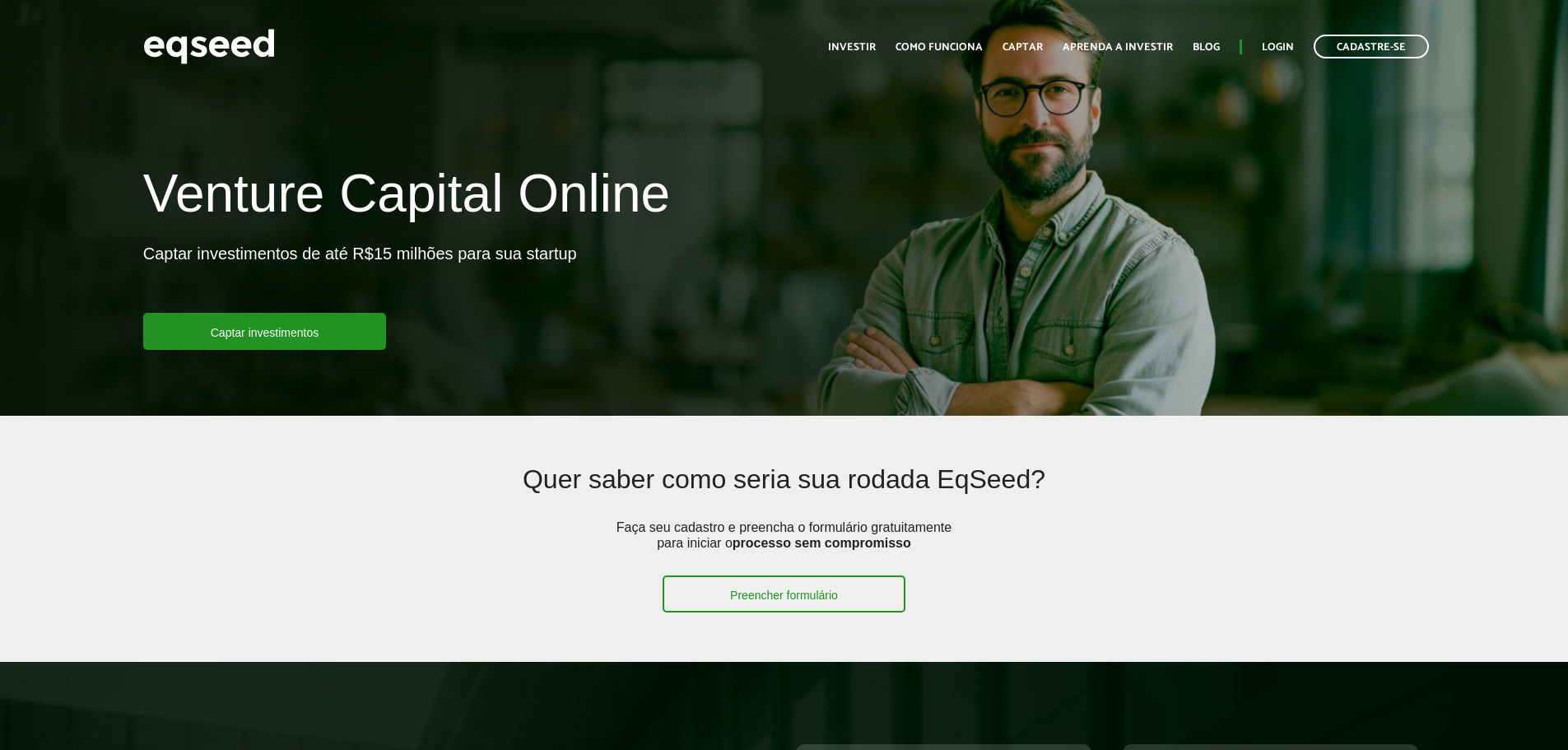
click at [929, 221] on div "Venture Capital Online Captar investimentos de até R$15 milhões para sua startu…" at bounding box center [784, 257] width 1568 height 185
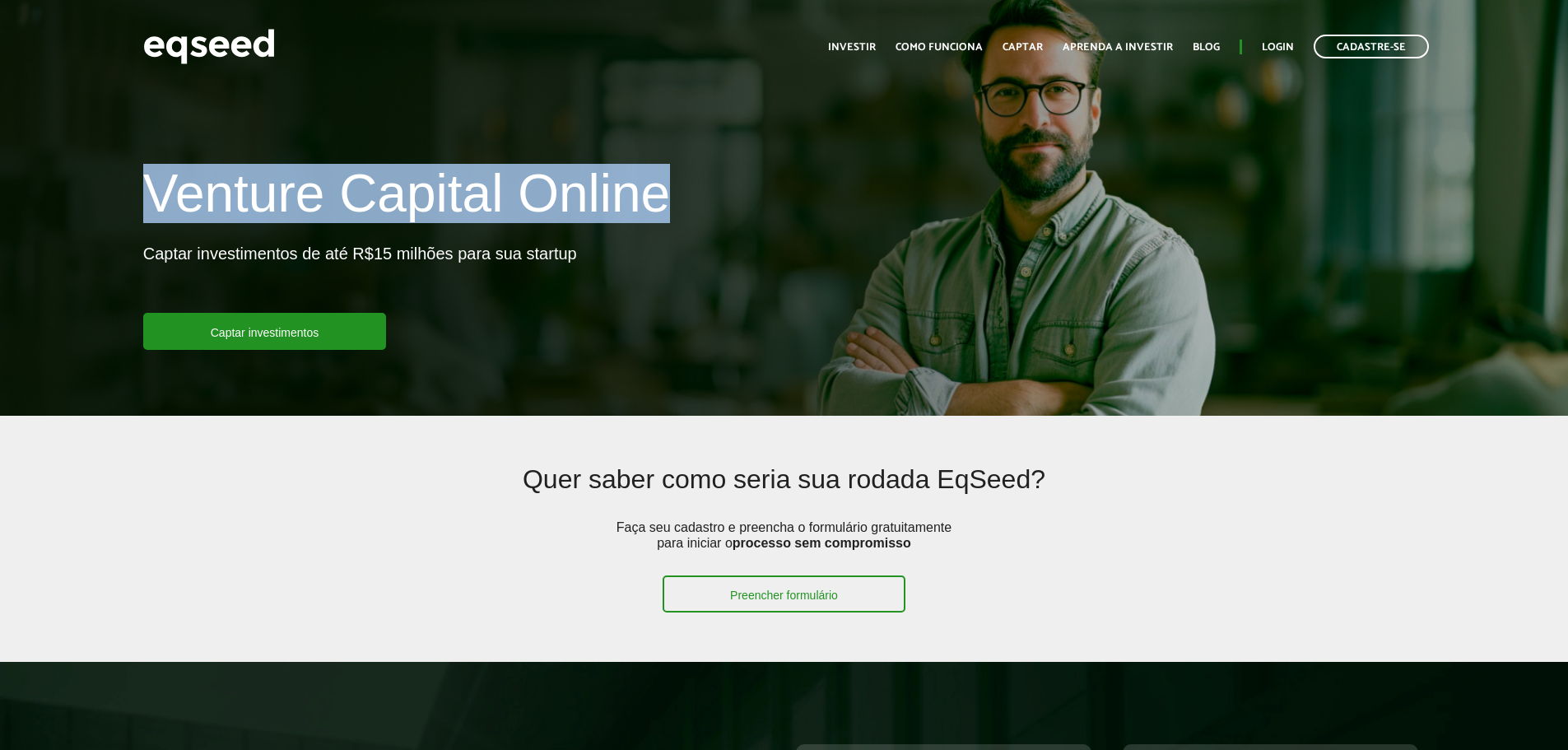
drag, startPoint x: 715, startPoint y: 207, endPoint x: 600, endPoint y: 304, distance: 150.4
click at [57, 195] on div "Venture Capital Online Captar investimentos de até R$15 milhões para sua startu…" at bounding box center [784, 257] width 1568 height 185
click at [792, 309] on div "Venture Capital Online Captar investimentos de até R$15 milhões para sua startu…" at bounding box center [784, 257] width 1568 height 185
